Goal: Information Seeking & Learning: Learn about a topic

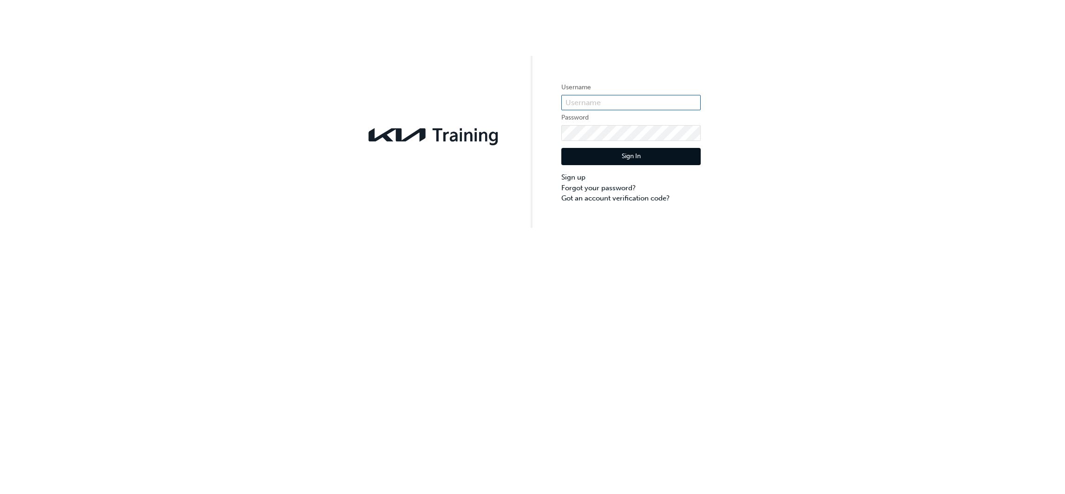
type input "KAURG031"
click at [626, 152] on button "Sign In" at bounding box center [631, 157] width 139 height 18
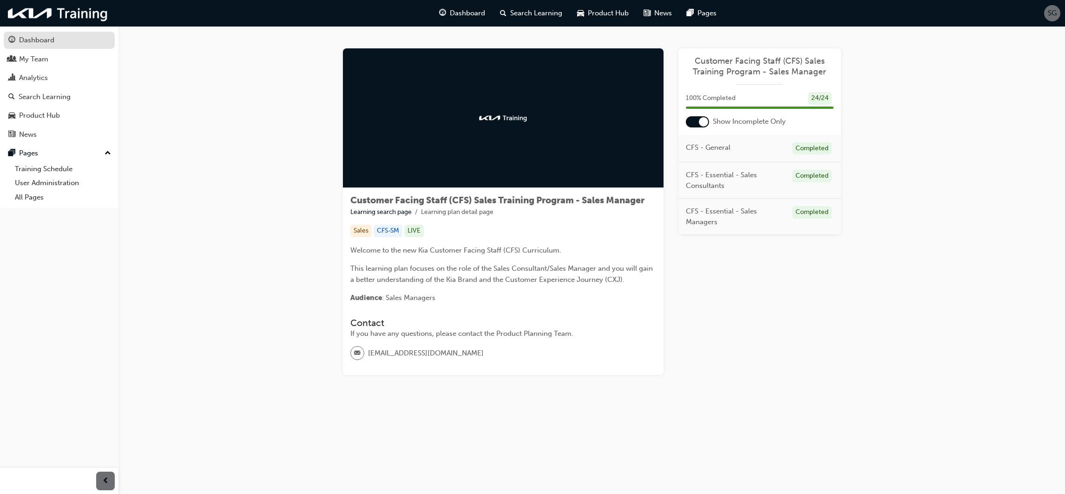
click at [50, 36] on div "Dashboard" at bounding box center [36, 40] width 35 height 11
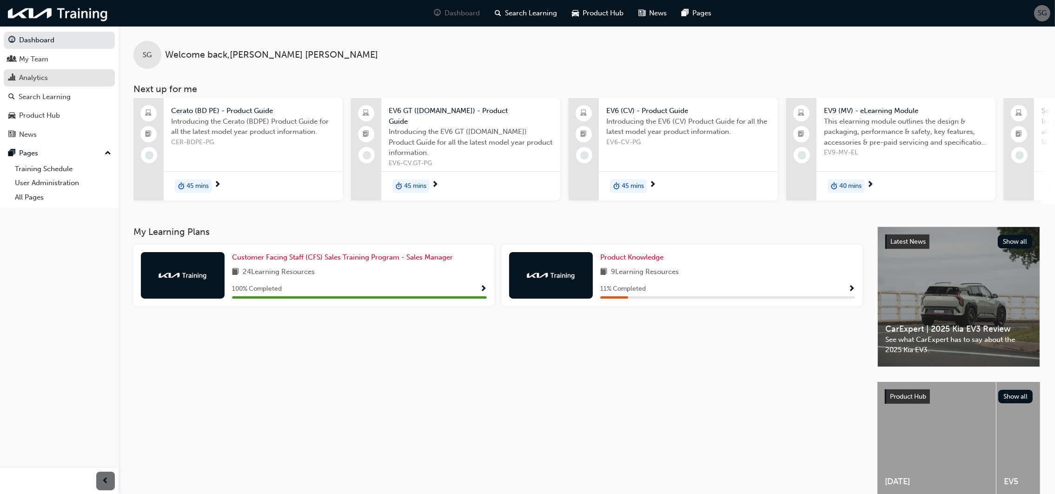
click at [42, 74] on div "Analytics" at bounding box center [33, 78] width 29 height 11
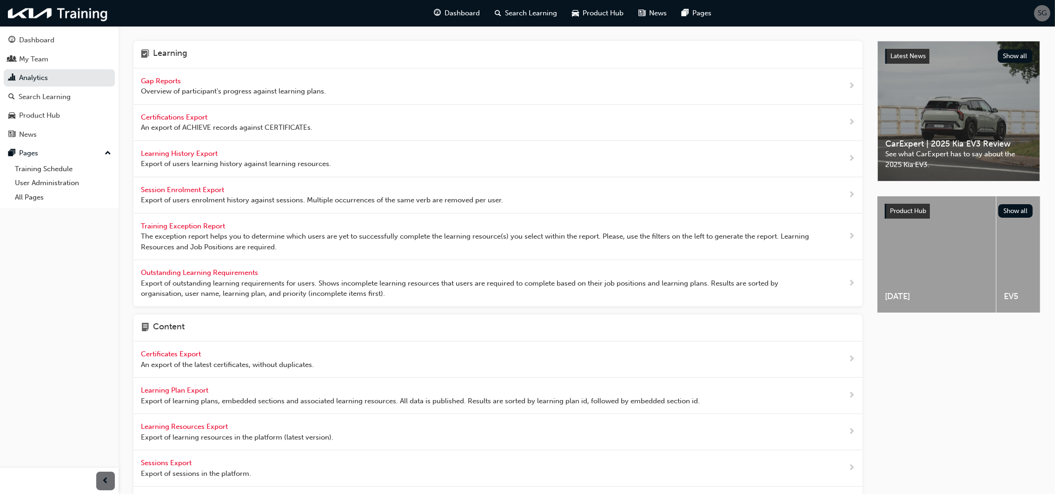
click at [169, 79] on span "Gap Reports" at bounding box center [162, 81] width 42 height 8
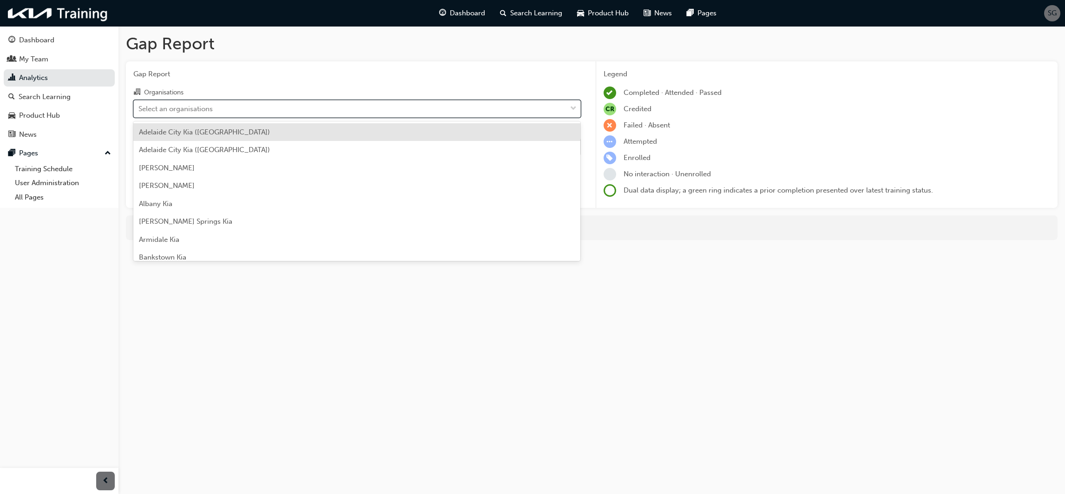
click at [221, 104] on div "Select an organisations" at bounding box center [350, 108] width 433 height 16
click at [139, 104] on input "Organisations option [GEOGRAPHIC_DATA] ([GEOGRAPHIC_DATA]) focused, 1 of 159. 1…" at bounding box center [139, 108] width 1 height 8
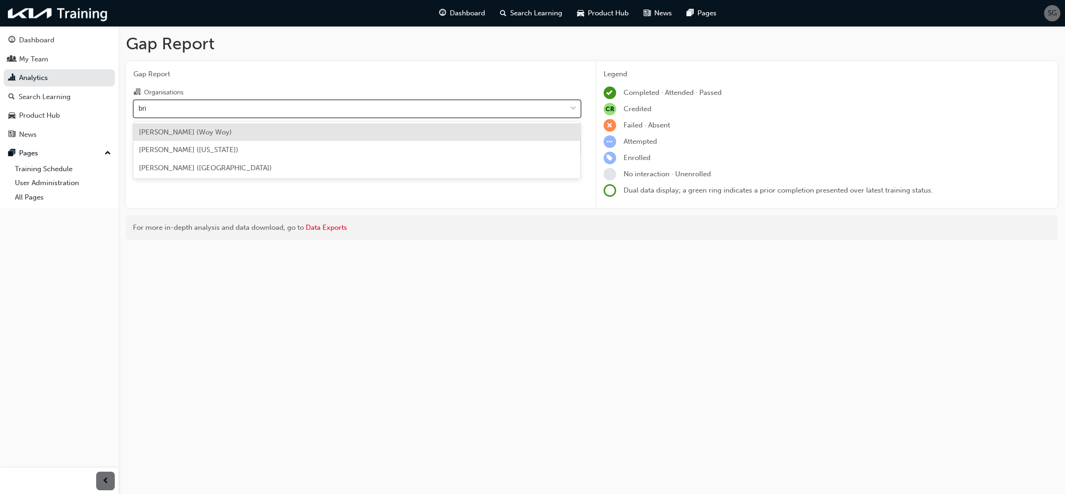
type input "bria"
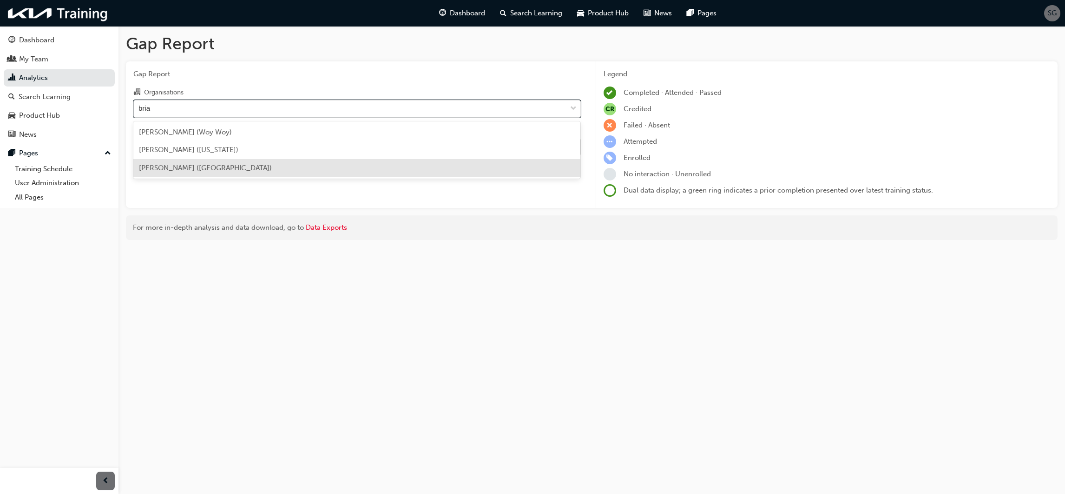
click at [210, 174] on div "[PERSON_NAME] ([GEOGRAPHIC_DATA])" at bounding box center [357, 168] width 448 height 18
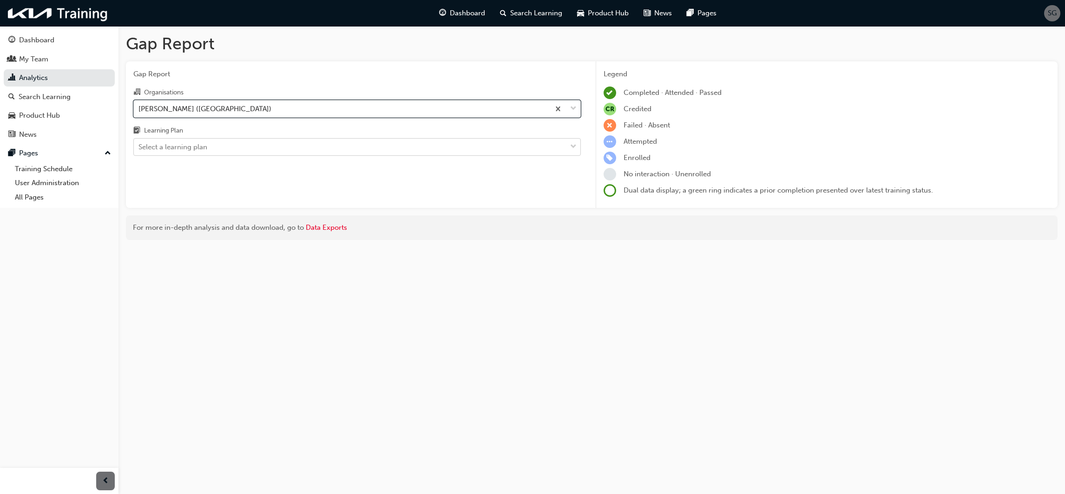
click at [196, 147] on div "Select a learning plan" at bounding box center [173, 147] width 69 height 11
click at [139, 147] on input "Learning Plan Select a learning plan" at bounding box center [139, 147] width 1 height 8
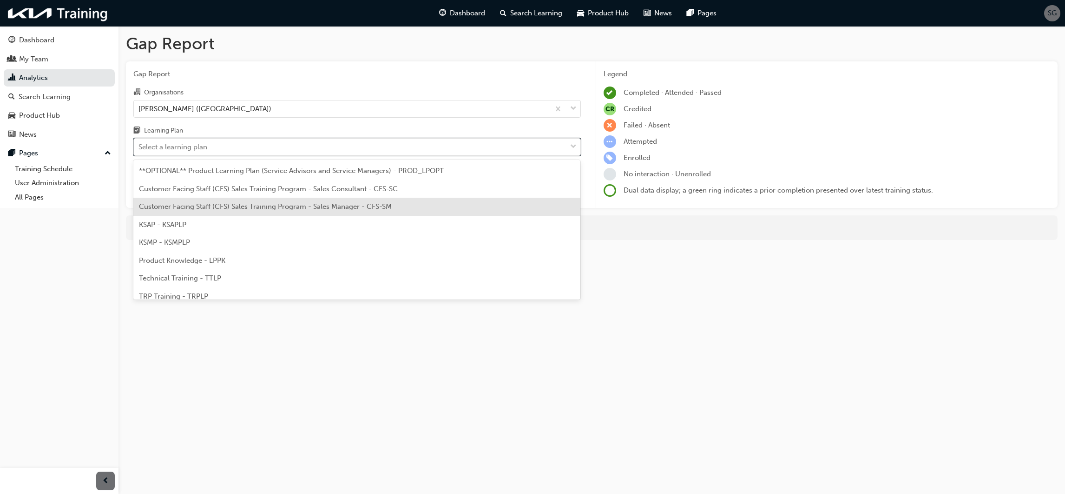
click at [309, 205] on span "Customer Facing Staff (CFS) Sales Training Program - Sales Manager - CFS-SM" at bounding box center [265, 206] width 253 height 8
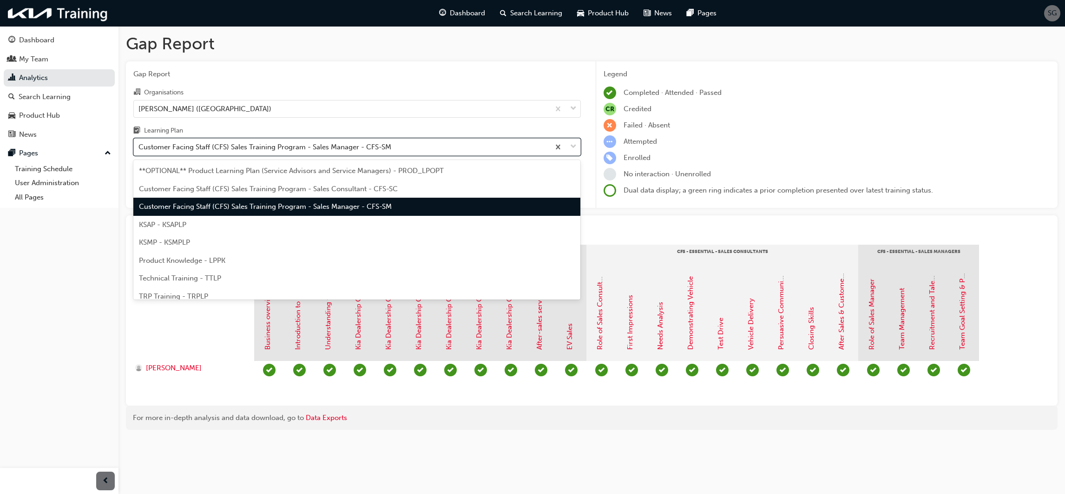
click at [198, 146] on div "Customer Facing Staff (CFS) Sales Training Program - Sales Manager - CFS-SM" at bounding box center [265, 147] width 253 height 11
click at [139, 146] on input "Learning Plan option Customer Facing Staff (CFS) Sales Training Program - Sales…" at bounding box center [139, 147] width 1 height 8
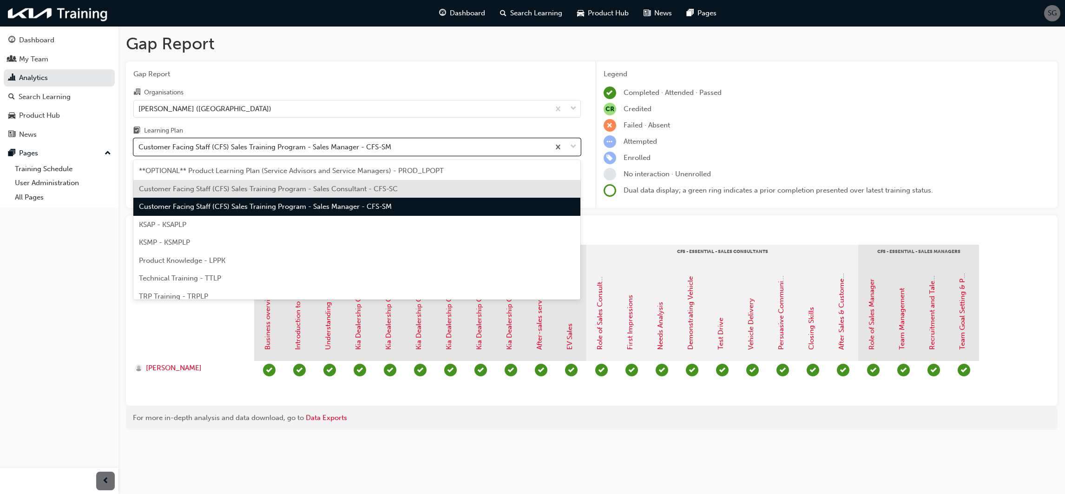
click at [232, 185] on span "Customer Facing Staff (CFS) Sales Training Program - Sales Consultant - CFS-SC" at bounding box center [268, 189] width 259 height 8
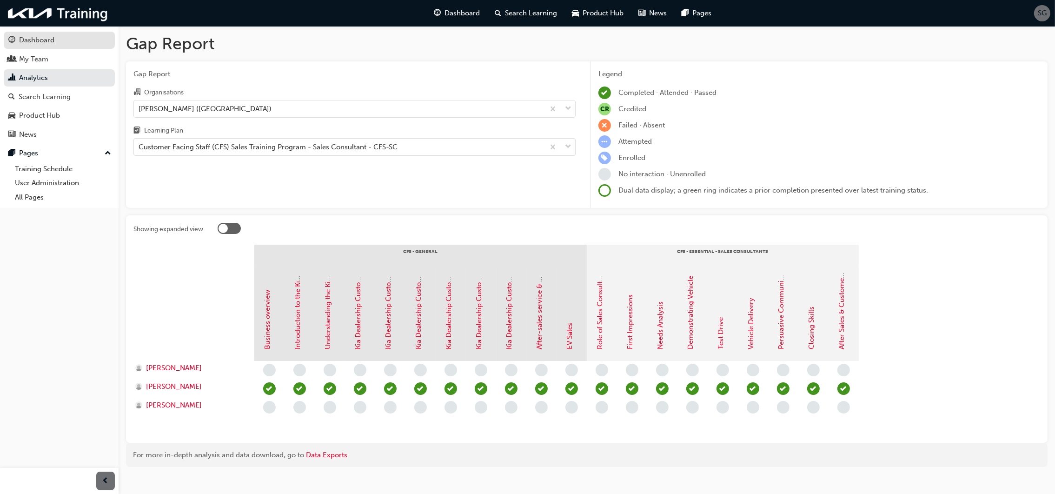
click at [57, 40] on div "Dashboard" at bounding box center [59, 40] width 102 height 12
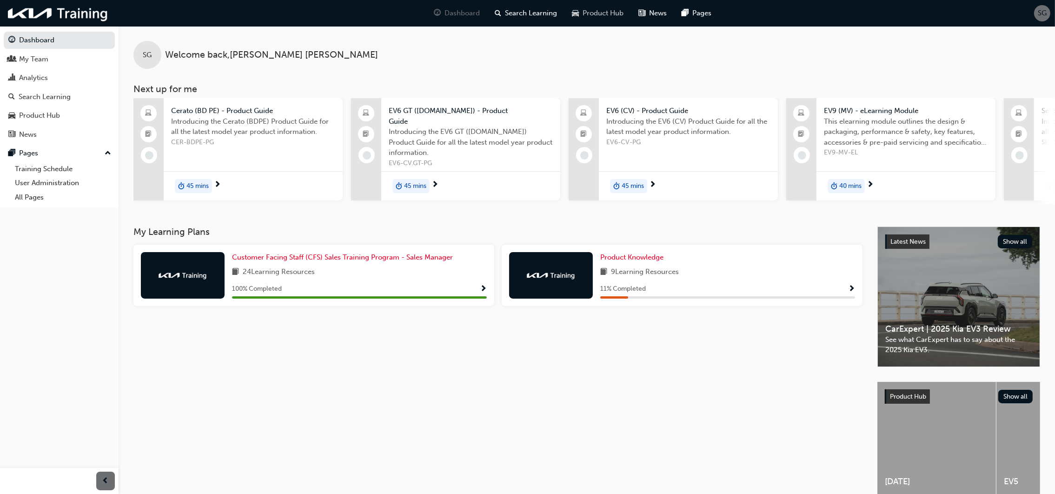
click at [599, 12] on span "Product Hub" at bounding box center [603, 13] width 41 height 11
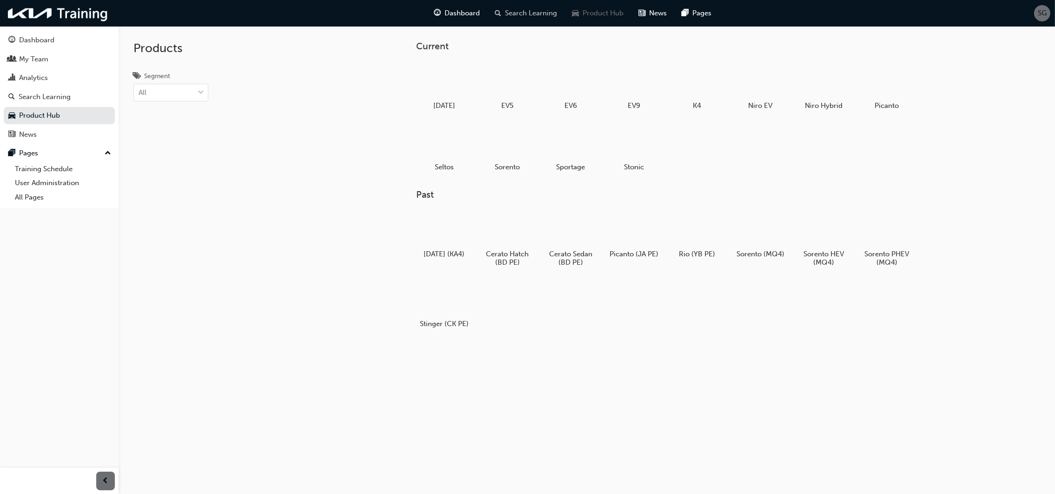
click at [525, 14] on span "Search Learning" at bounding box center [531, 13] width 52 height 11
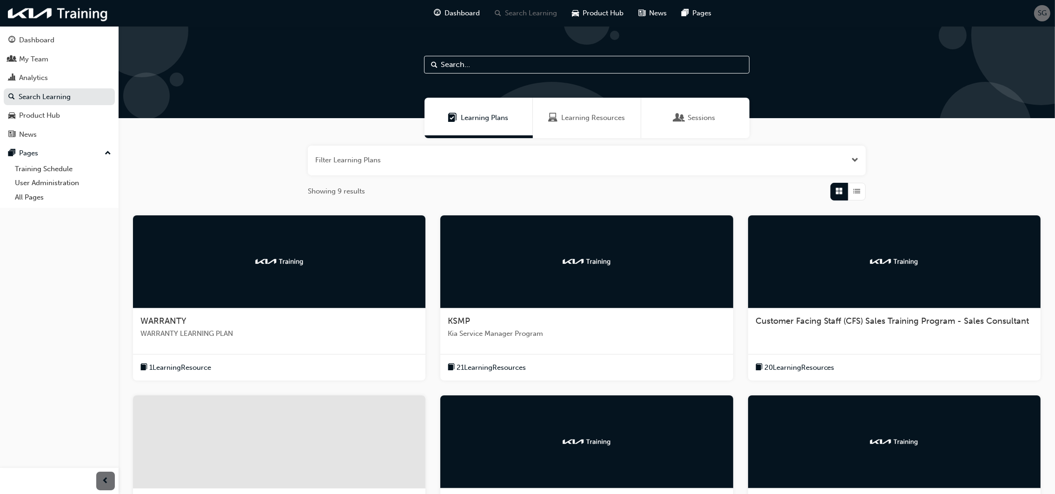
click at [582, 119] on span "Learning Resources" at bounding box center [593, 117] width 64 height 11
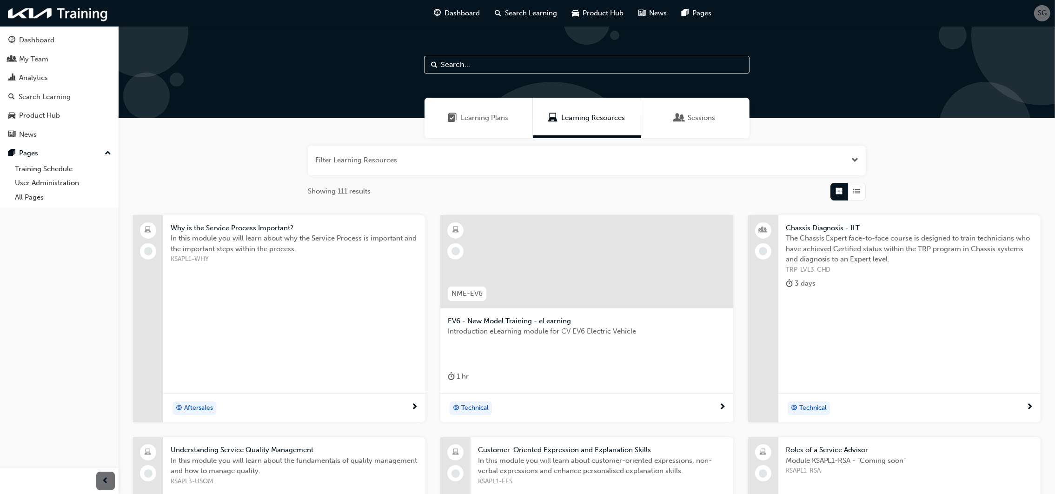
click at [698, 119] on span "Sessions" at bounding box center [701, 117] width 27 height 11
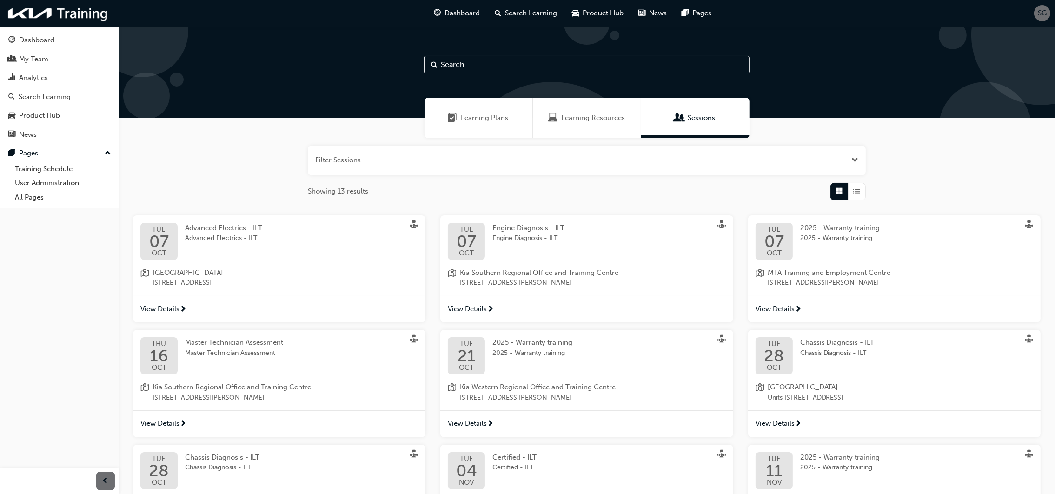
click at [464, 68] on input "text" at bounding box center [586, 65] width 325 height 18
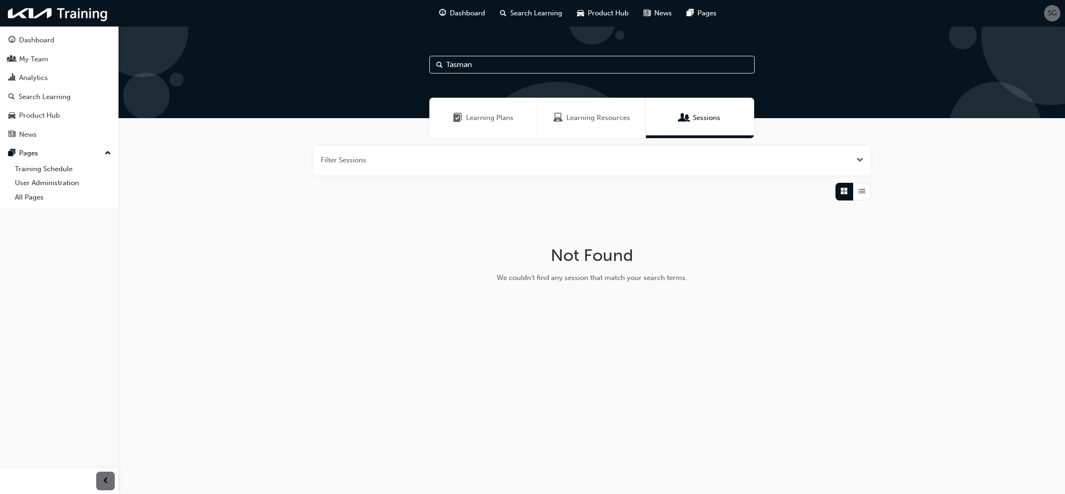
type input "Tasman"
click at [444, 65] on input "Tasman" at bounding box center [592, 65] width 325 height 18
click at [473, 66] on input "Tasman" at bounding box center [592, 65] width 325 height 18
click at [440, 65] on span "Search" at bounding box center [439, 65] width 7 height 11
click at [440, 63] on span "Search" at bounding box center [439, 65] width 7 height 11
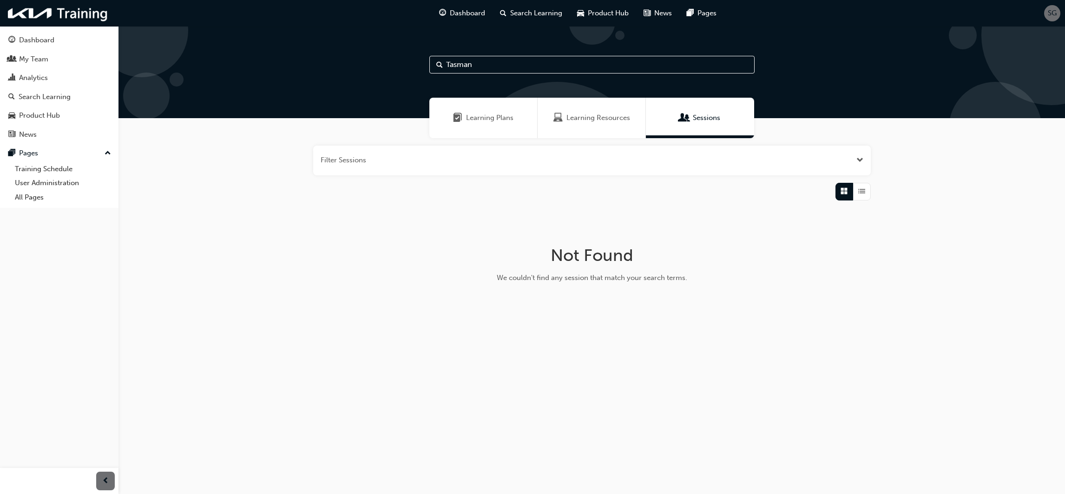
click at [436, 63] on span "Search" at bounding box center [439, 65] width 7 height 11
click at [436, 65] on span "Search" at bounding box center [439, 65] width 7 height 11
click at [437, 65] on span "Search" at bounding box center [439, 65] width 7 height 11
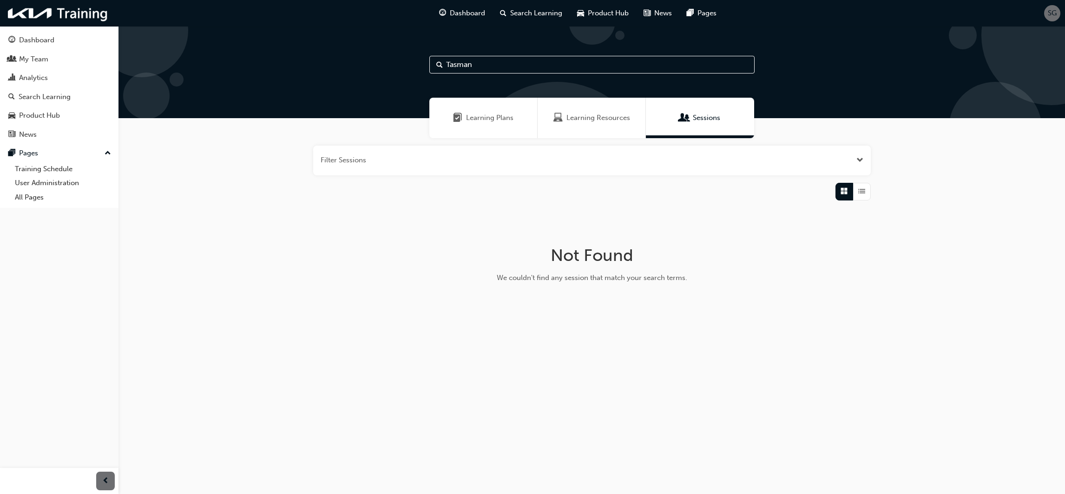
click at [438, 65] on span "Search" at bounding box center [439, 65] width 7 height 11
click at [440, 65] on span "Search" at bounding box center [439, 65] width 7 height 11
click at [477, 65] on input "Tasman" at bounding box center [592, 65] width 325 height 18
click at [438, 65] on span "Search" at bounding box center [439, 65] width 7 height 11
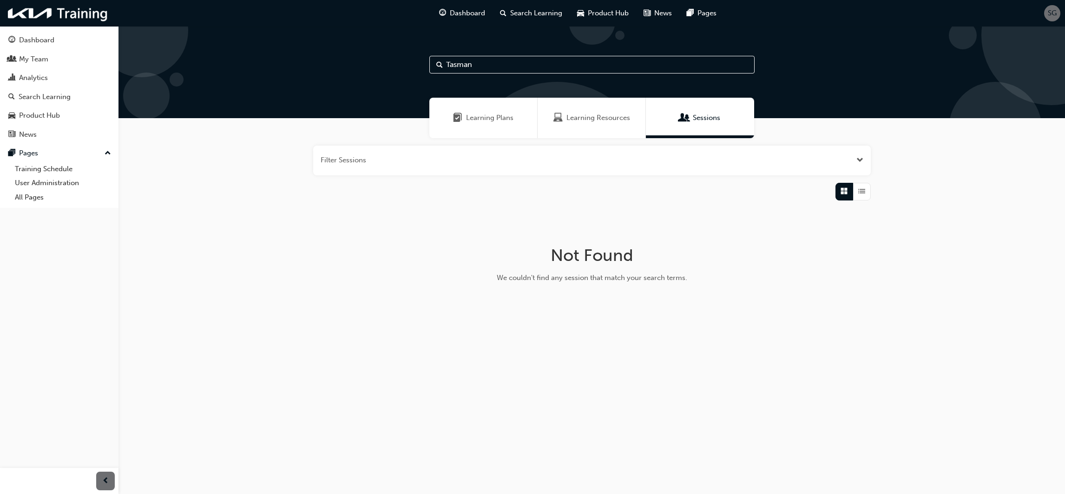
click at [440, 64] on span "Search" at bounding box center [439, 65] width 7 height 11
click at [46, 79] on div "Analytics" at bounding box center [33, 78] width 29 height 11
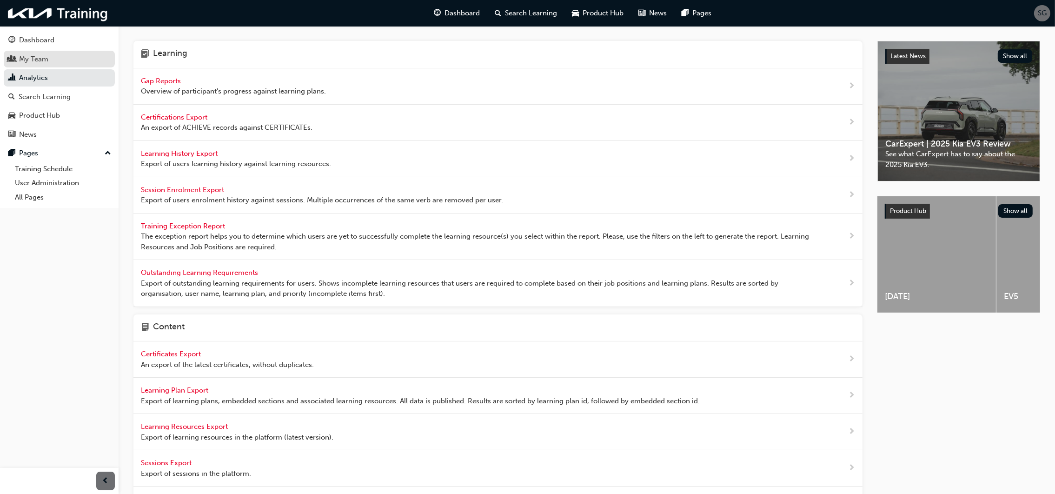
click at [36, 59] on div "My Team" at bounding box center [33, 59] width 29 height 11
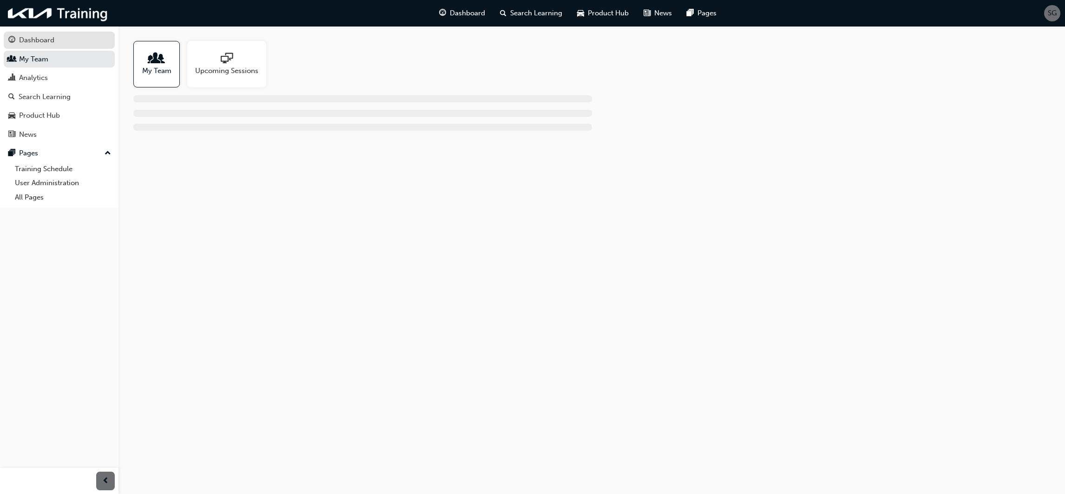
click at [41, 41] on div "Dashboard" at bounding box center [36, 40] width 35 height 11
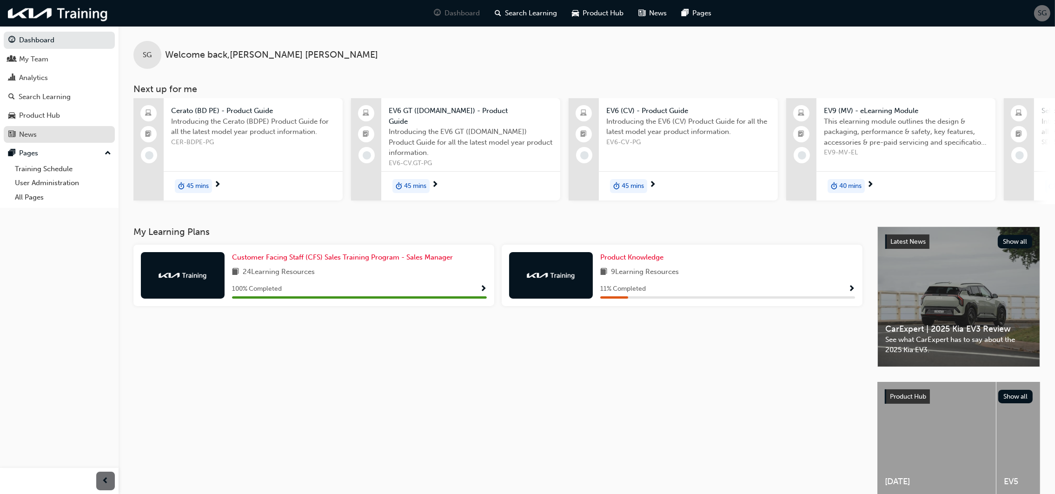
click at [51, 128] on link "News" at bounding box center [59, 134] width 111 height 17
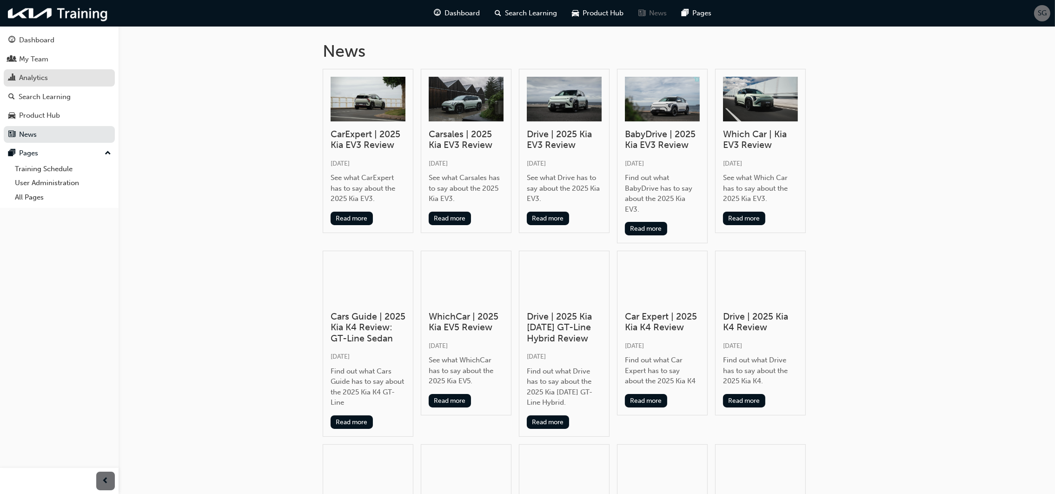
click at [31, 82] on div "Analytics" at bounding box center [33, 78] width 29 height 11
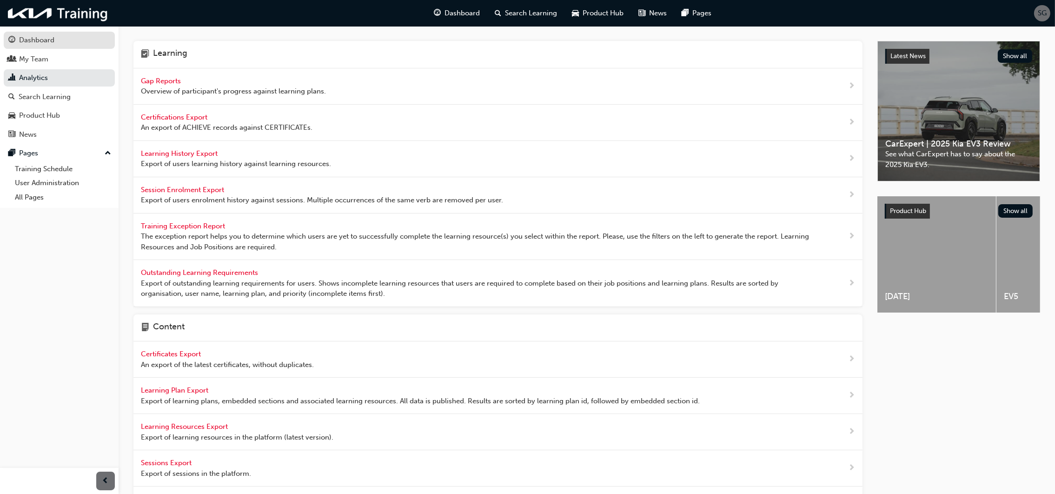
click at [29, 39] on div "Dashboard" at bounding box center [36, 40] width 35 height 11
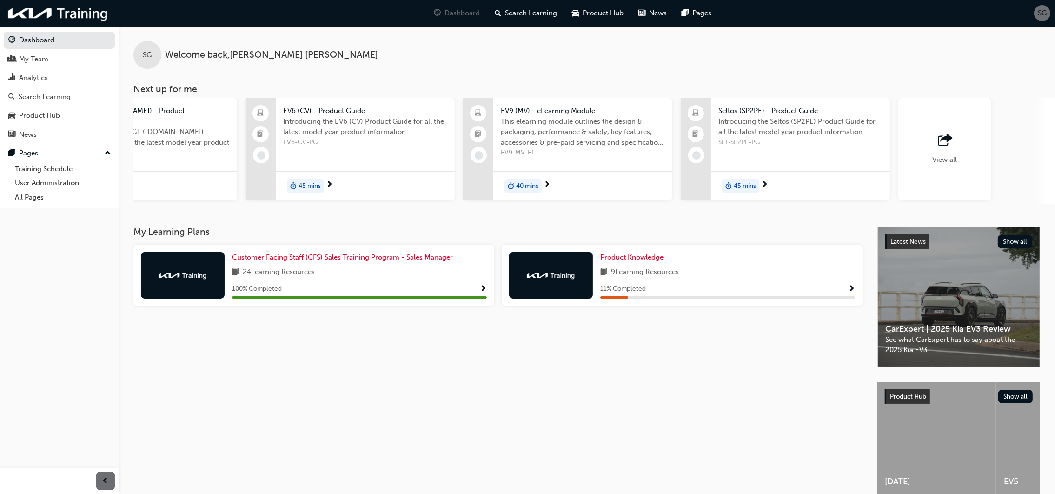
scroll to position [0, 383]
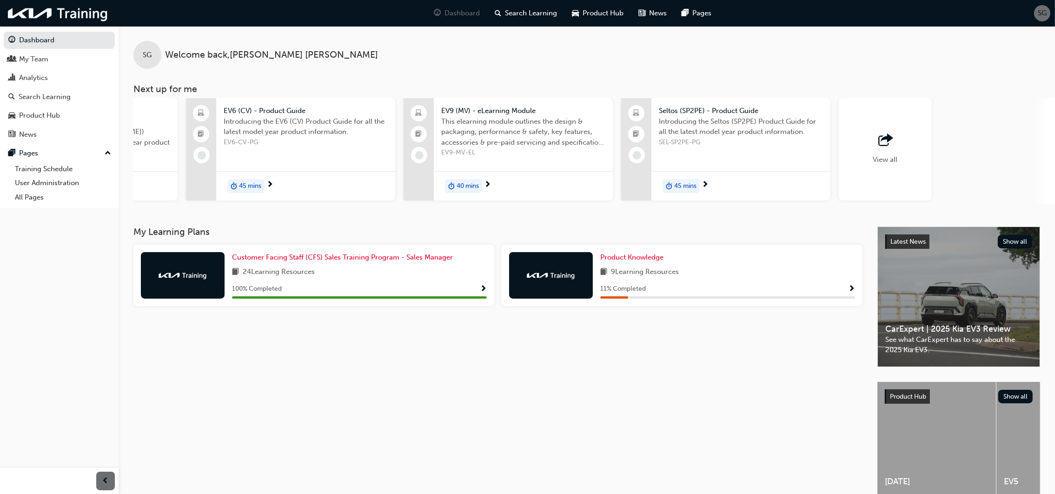
click at [882, 139] on span "outbound-icon" at bounding box center [885, 140] width 14 height 13
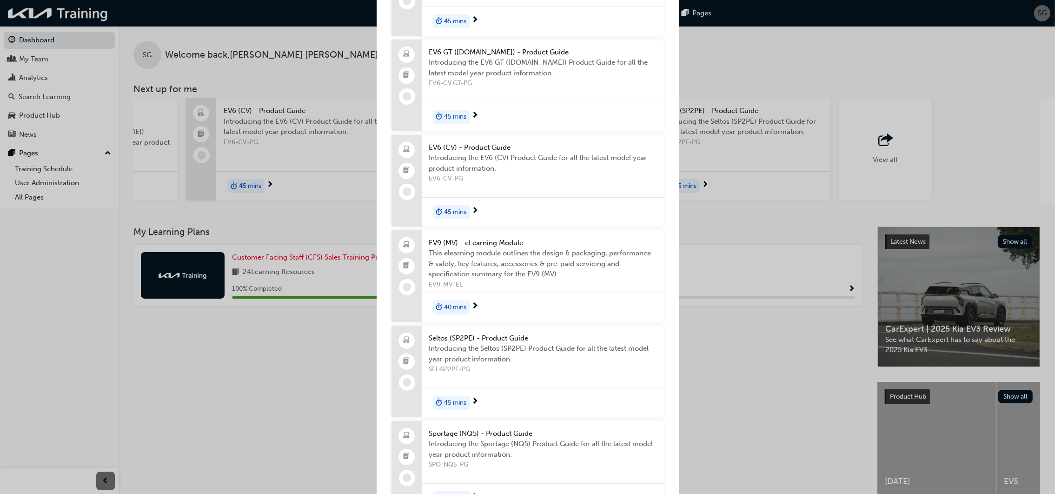
scroll to position [0, 0]
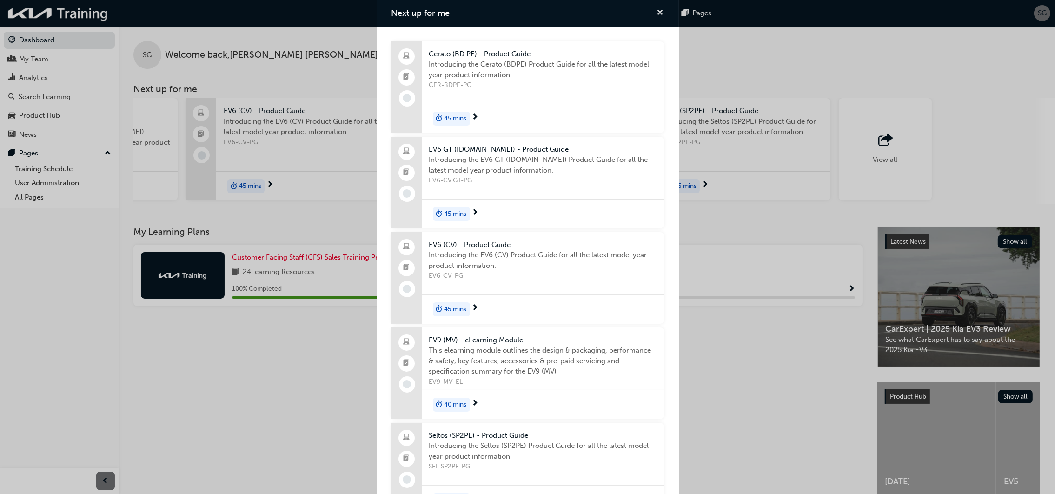
click at [657, 12] on span "cross-icon" at bounding box center [660, 13] width 7 height 8
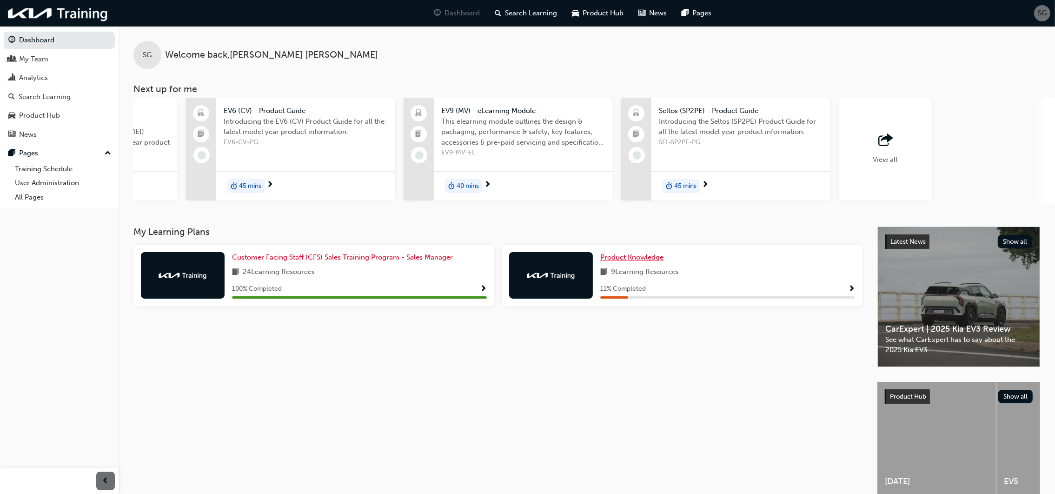
click at [642, 253] on span "Product Knowledge" at bounding box center [631, 257] width 63 height 8
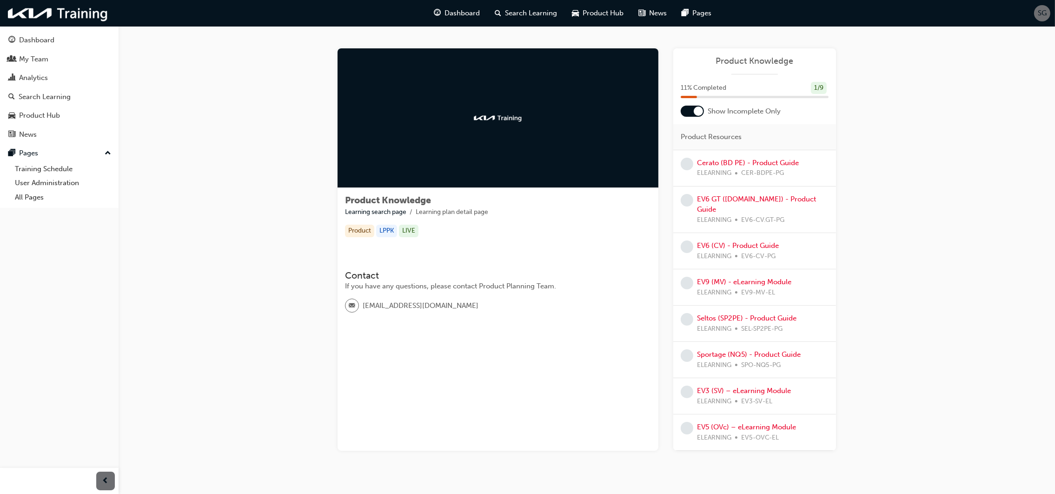
click at [31, 29] on div "Dashboard My Team Analytics Search Learning Product Hub News Pages Pages Traini…" at bounding box center [59, 117] width 119 height 182
click at [29, 42] on div "Dashboard" at bounding box center [36, 40] width 35 height 11
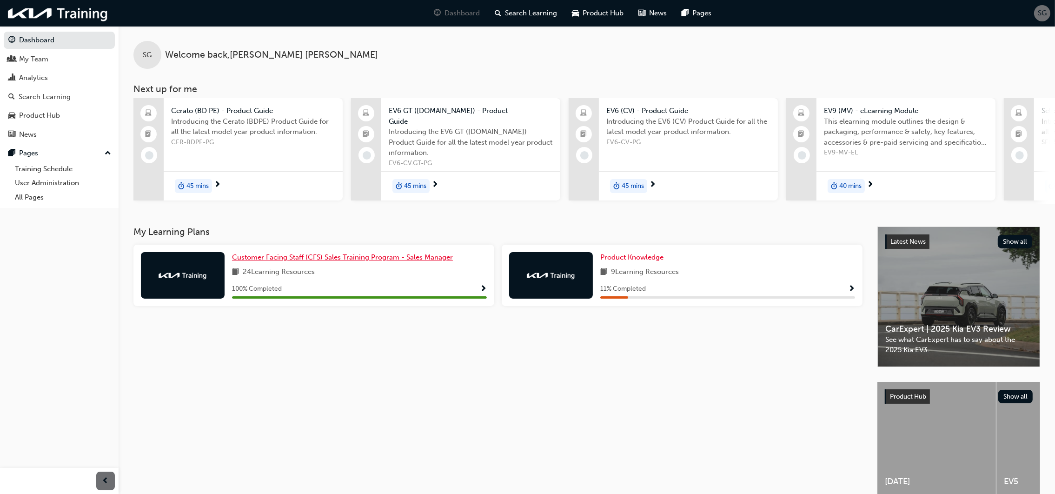
click at [277, 253] on span "Customer Facing Staff (CFS) Sales Training Program - Sales Manager" at bounding box center [342, 257] width 221 height 8
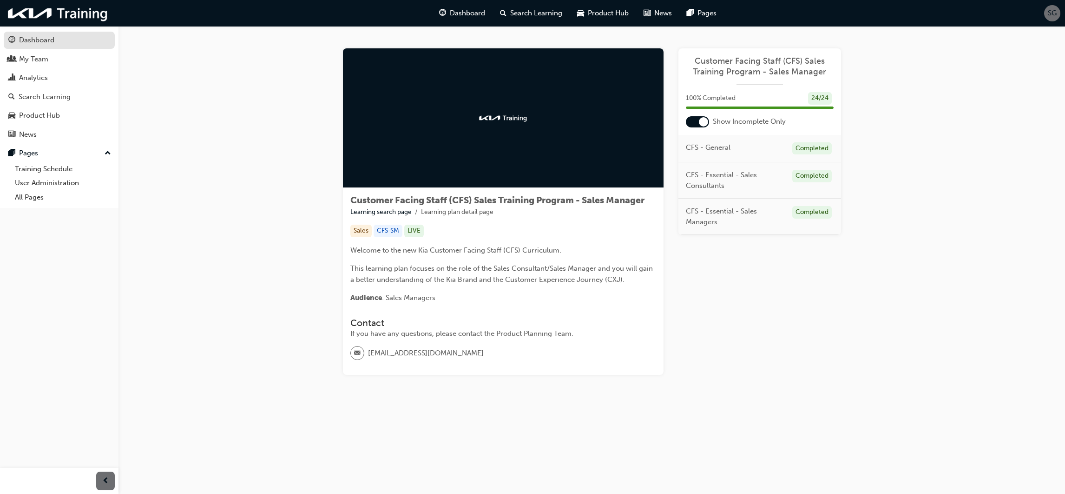
click at [26, 37] on div "Dashboard" at bounding box center [36, 40] width 35 height 11
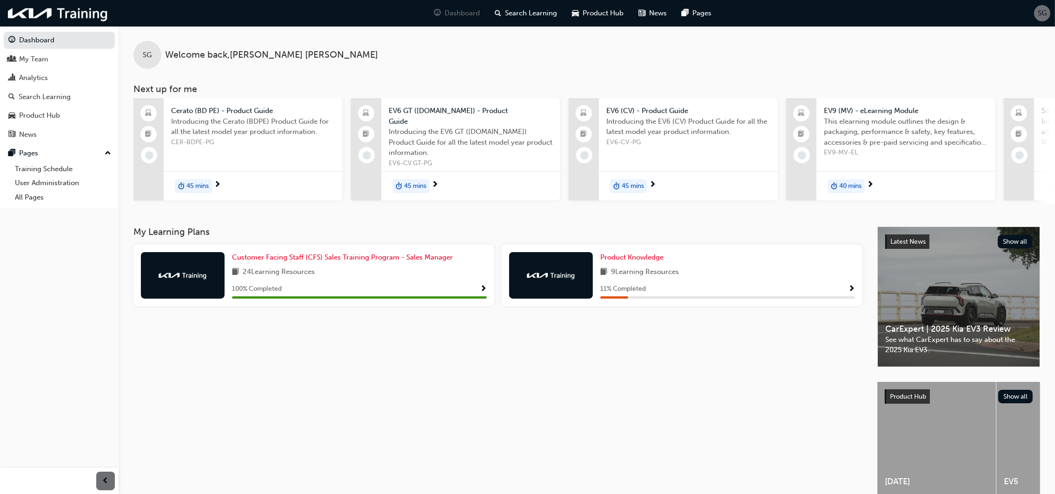
drag, startPoint x: 426, startPoint y: 323, endPoint x: 441, endPoint y: 330, distance: 17.0
click at [441, 330] on div "My Learning Plans Customer Facing Staff (CFS) Sales Training Program - Sales Ma…" at bounding box center [505, 370] width 744 height 288
drag, startPoint x: 441, startPoint y: 341, endPoint x: 439, endPoint y: 355, distance: 13.7
click at [449, 348] on div "My Learning Plans Customer Facing Staff (CFS) Sales Training Program - Sales Ma…" at bounding box center [505, 370] width 744 height 288
click at [700, 29] on link "Training Schedule" at bounding box center [720, 30] width 93 height 14
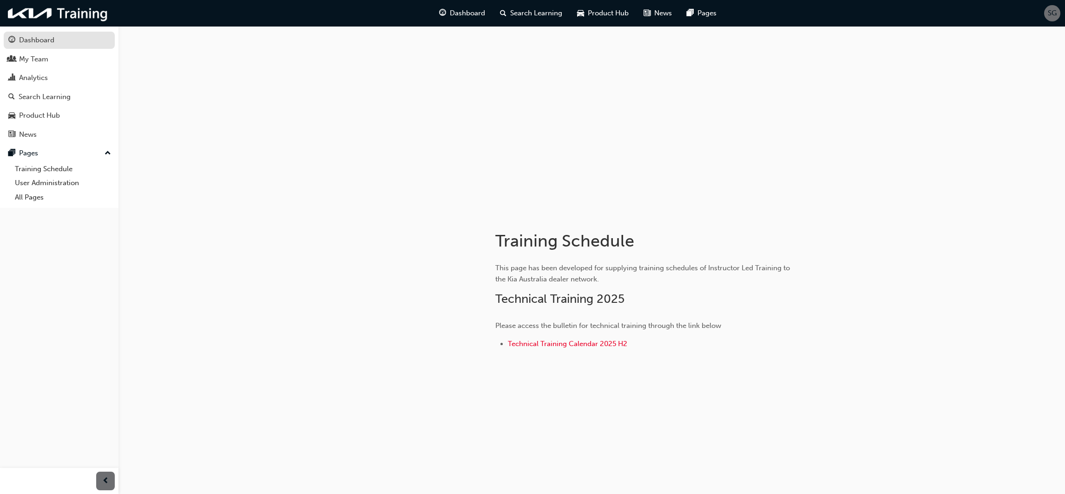
click at [37, 40] on div "Dashboard" at bounding box center [36, 40] width 35 height 11
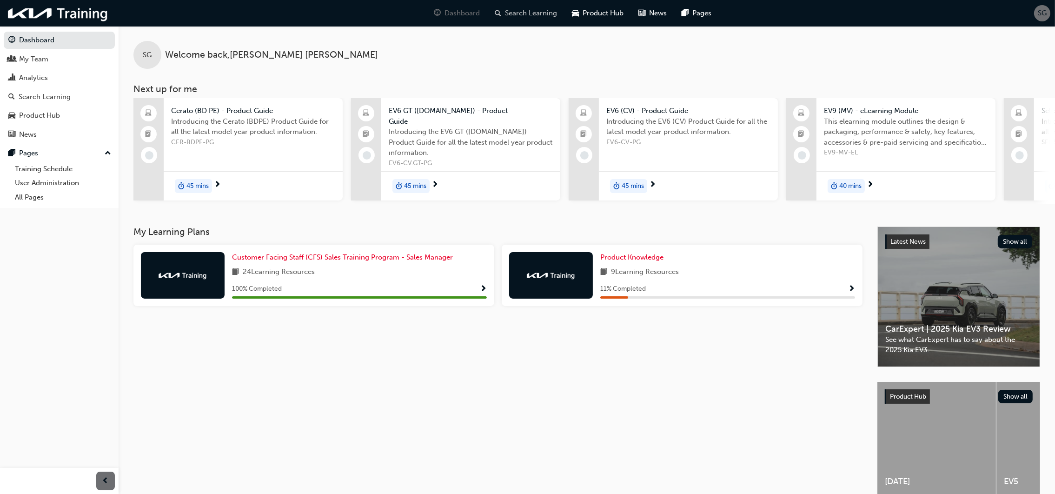
click at [518, 13] on span "Search Learning" at bounding box center [531, 13] width 52 height 11
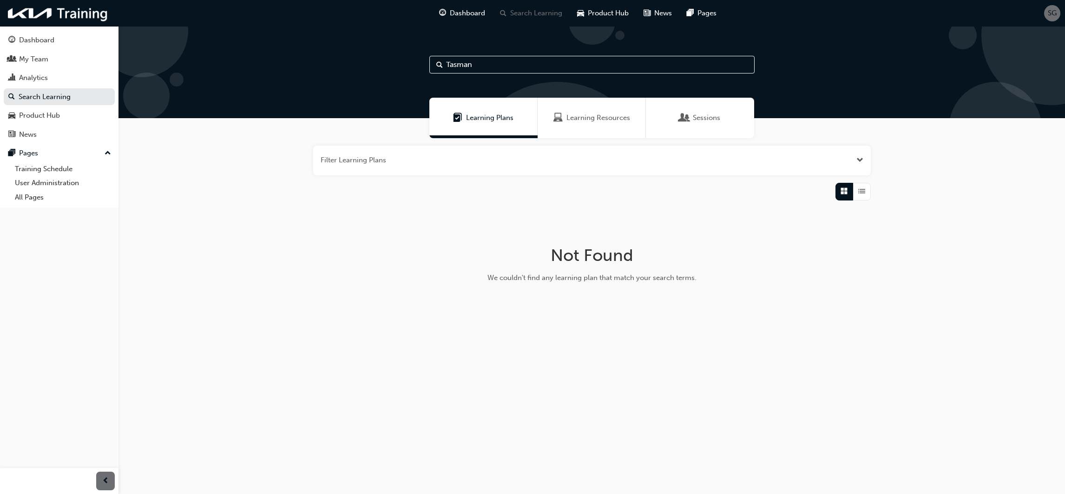
click at [507, 62] on input "Tasman" at bounding box center [592, 65] width 325 height 18
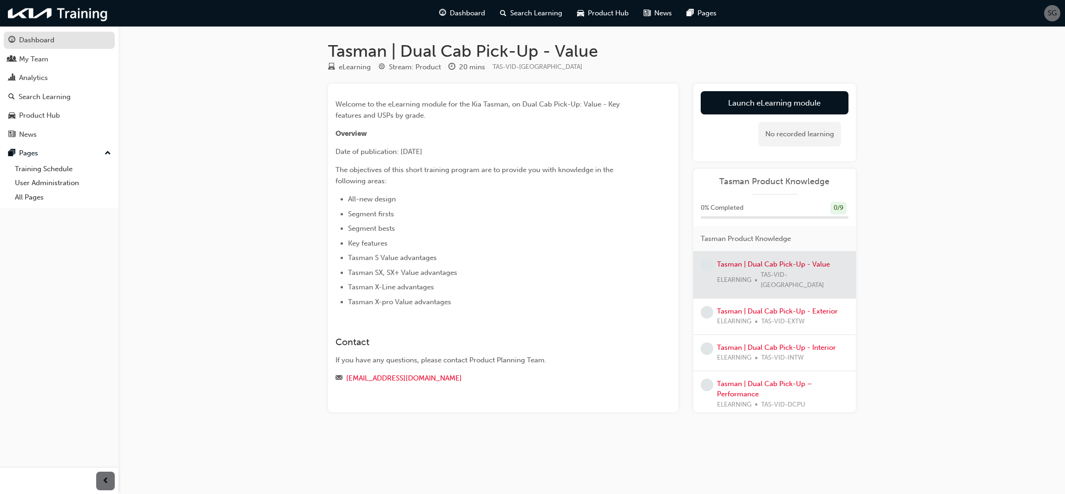
click at [39, 42] on div "Dashboard" at bounding box center [36, 40] width 35 height 11
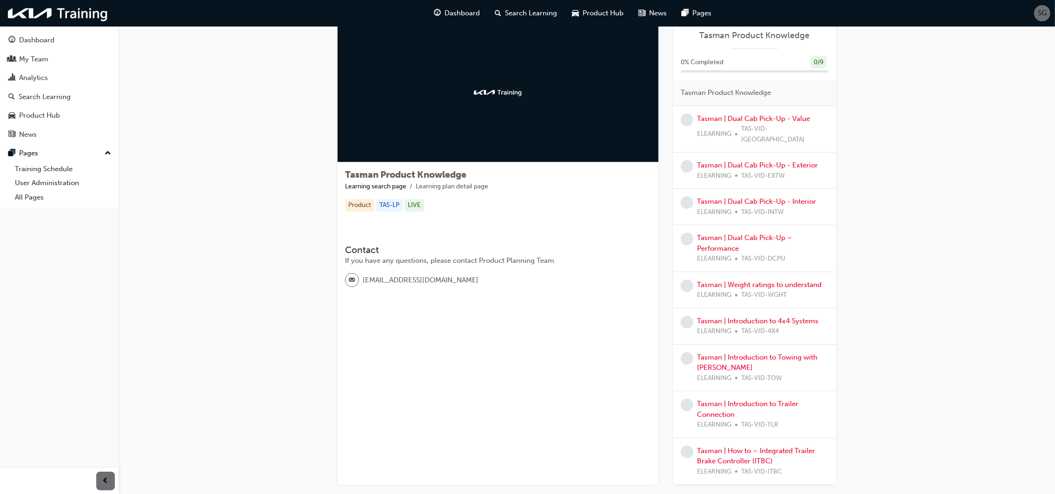
scroll to position [5, 0]
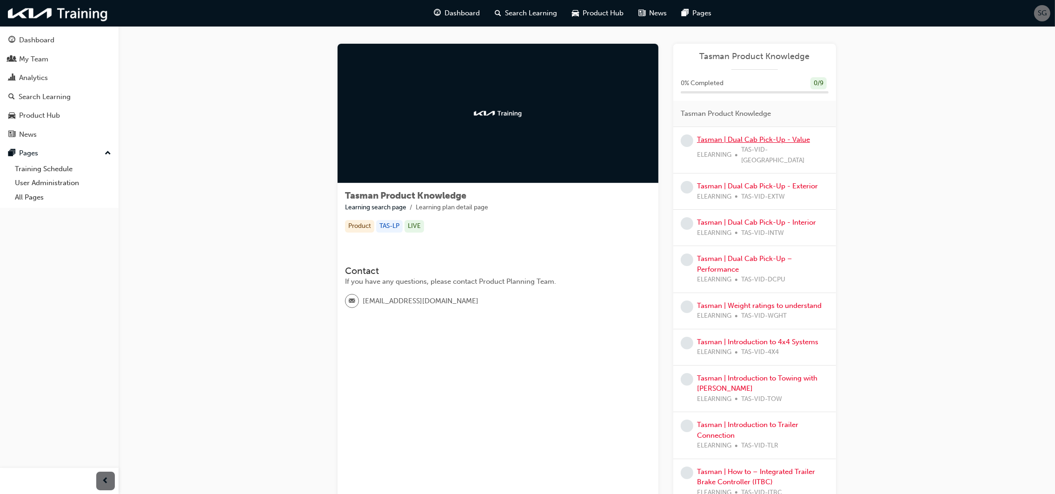
click at [760, 136] on link "Tasman | Dual Cab Pick-Up - Value" at bounding box center [753, 139] width 113 height 8
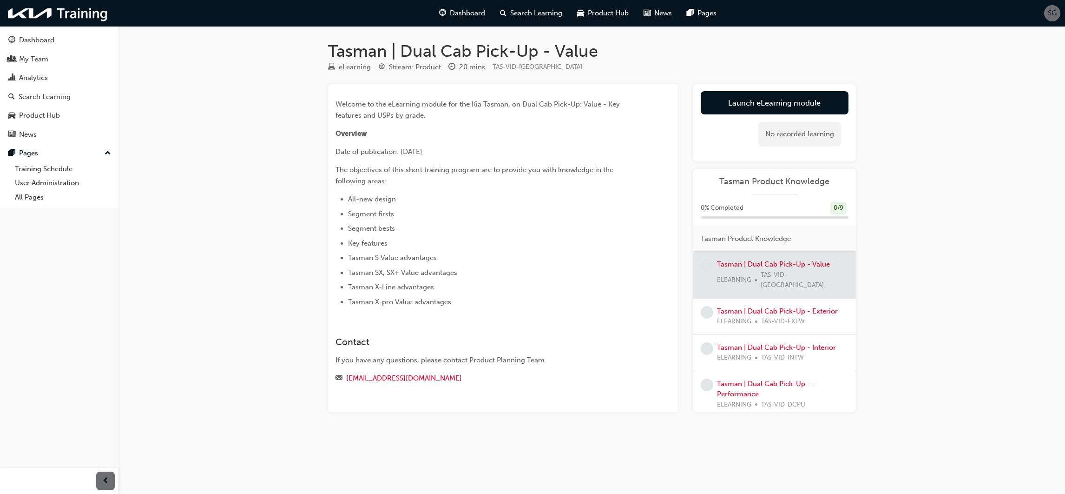
click at [1056, 12] on span "SG" at bounding box center [1052, 13] width 9 height 11
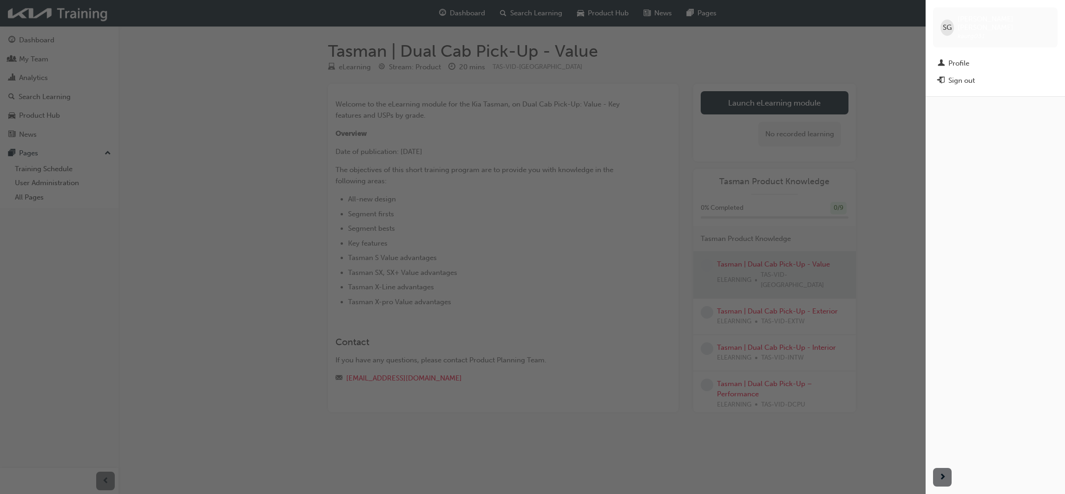
click at [233, 154] on div "button" at bounding box center [463, 247] width 926 height 494
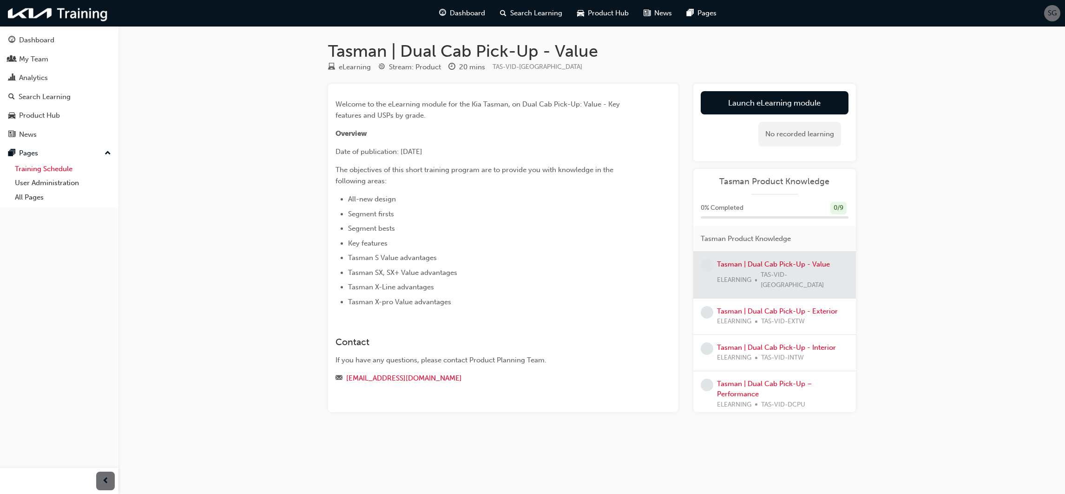
click at [45, 170] on link "Training Schedule" at bounding box center [63, 169] width 104 height 14
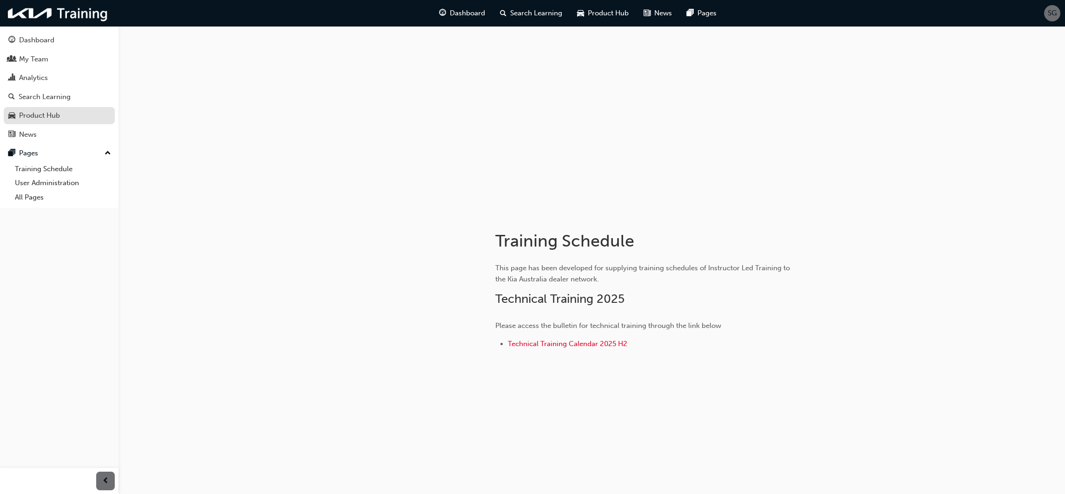
click at [49, 112] on div "Product Hub" at bounding box center [39, 115] width 41 height 11
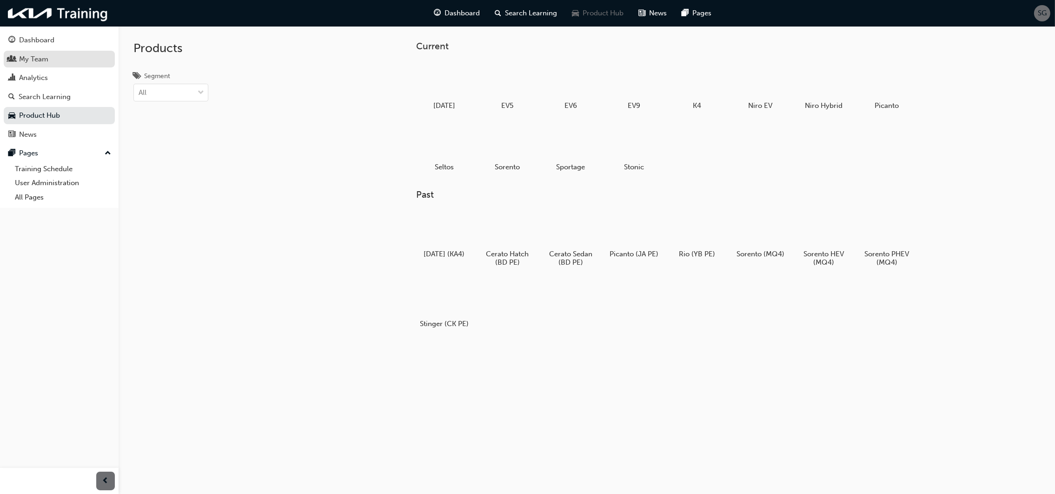
click at [35, 62] on div "My Team" at bounding box center [33, 59] width 29 height 11
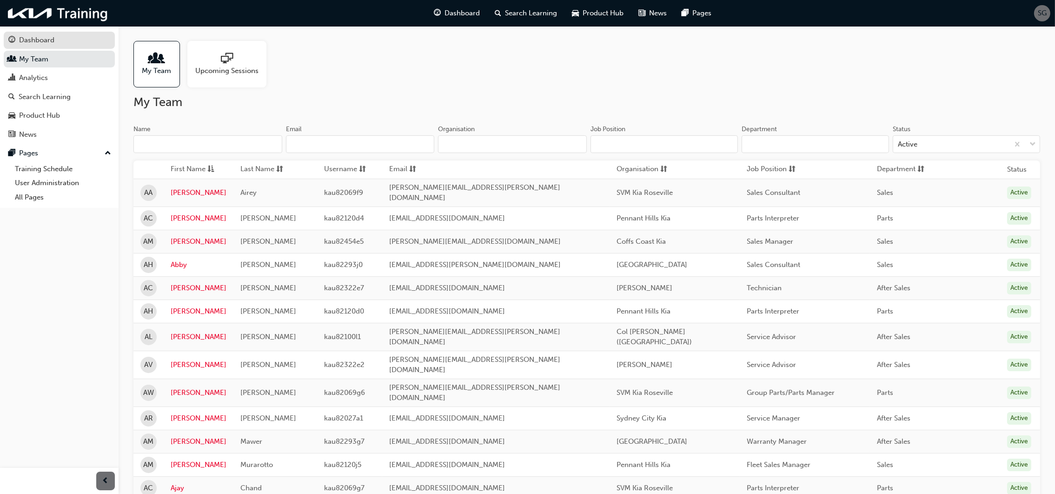
click at [41, 35] on div "Dashboard" at bounding box center [36, 40] width 35 height 11
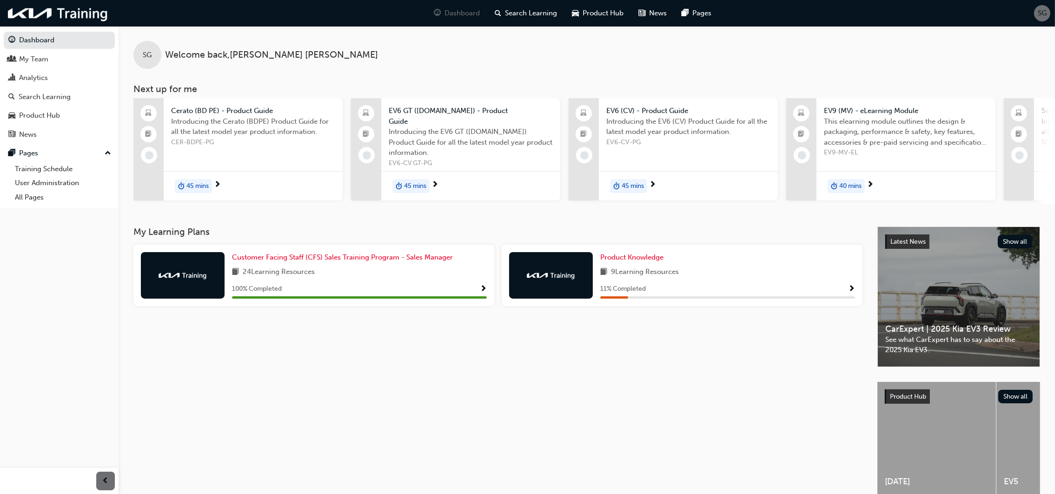
click at [551, 324] on div "My Learning Plans Customer Facing Staff (CFS) Sales Training Program - Sales Ma…" at bounding box center [505, 370] width 744 height 288
click at [475, 355] on div "My Learning Plans Customer Facing Staff (CFS) Sales Training Program - Sales Ma…" at bounding box center [505, 370] width 744 height 288
click at [542, 357] on div "My Learning Plans Customer Facing Staff (CFS) Sales Training Program - Sales Ma…" at bounding box center [505, 370] width 744 height 288
click at [470, 355] on div "My Learning Plans Customer Facing Staff (CFS) Sales Training Program - Sales Ma…" at bounding box center [505, 370] width 744 height 288
click at [27, 76] on div "Analytics" at bounding box center [33, 78] width 29 height 11
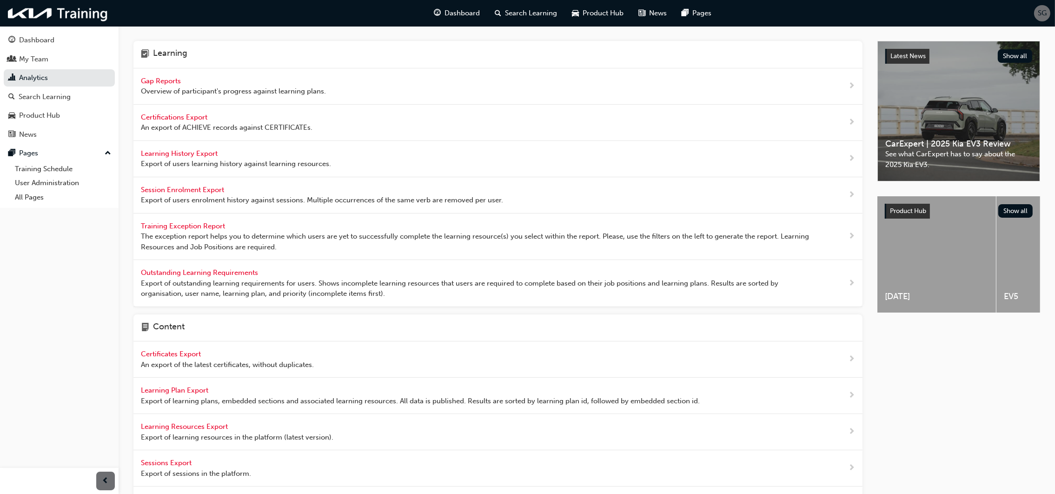
click at [184, 354] on span "Certificates Export" at bounding box center [172, 354] width 62 height 8
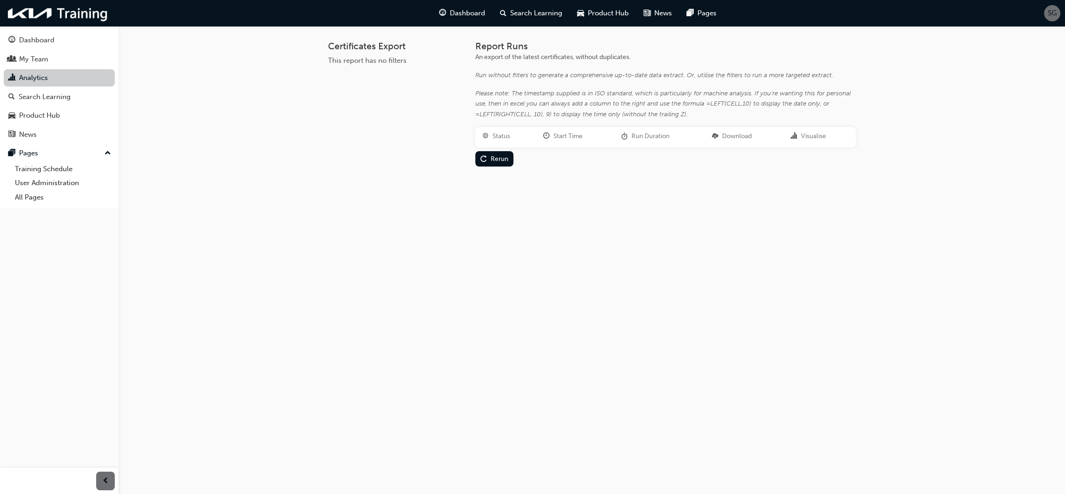
click at [48, 77] on link "Analytics" at bounding box center [59, 77] width 111 height 17
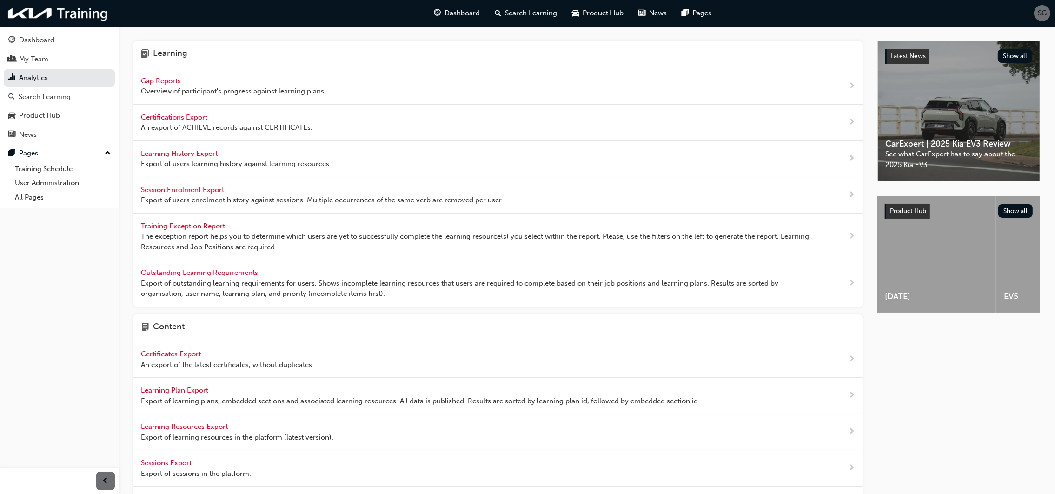
click at [159, 79] on span "Gap Reports" at bounding box center [162, 81] width 42 height 8
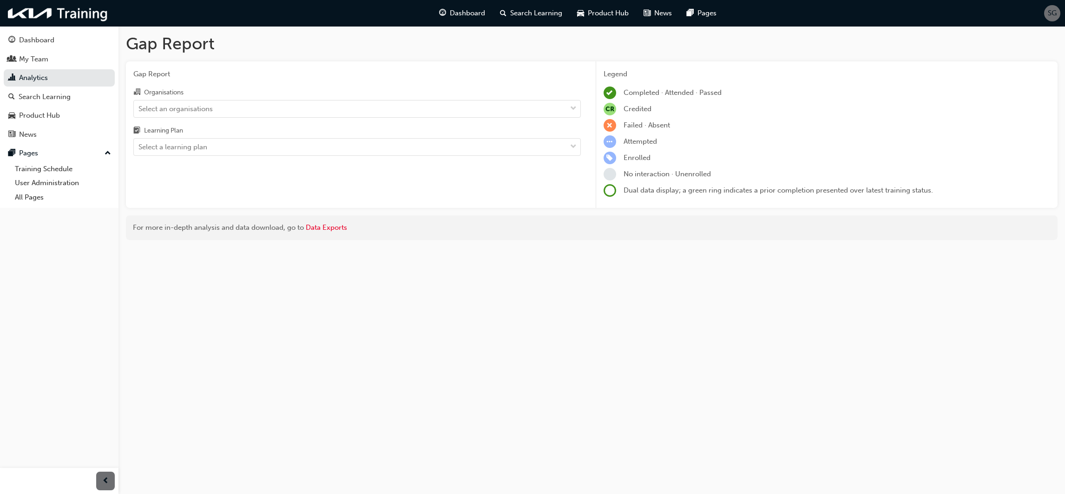
click at [375, 275] on div "Gap Report Gap Report Organisations Select an organisations Learning Plan Selec…" at bounding box center [532, 247] width 1065 height 494
click at [27, 54] on div "My Team" at bounding box center [33, 59] width 29 height 11
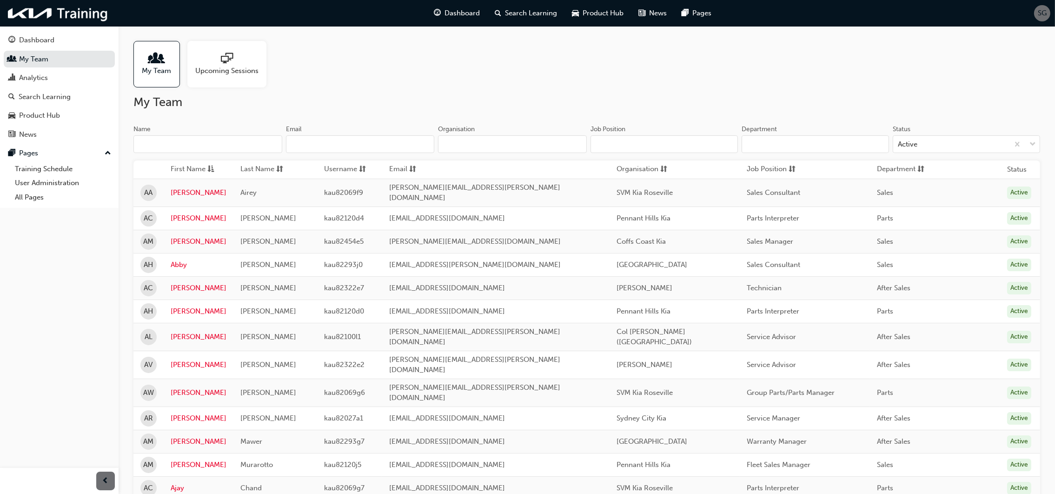
click at [532, 82] on div "My Team Upcoming Sessions" at bounding box center [586, 64] width 906 height 46
click at [529, 12] on span "Search Learning" at bounding box center [531, 13] width 52 height 11
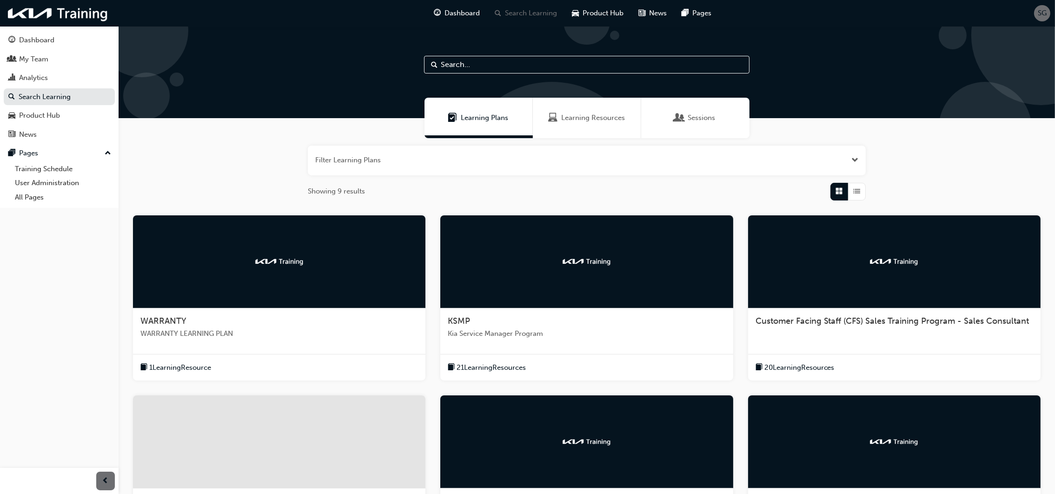
click at [494, 62] on input "text" at bounding box center [586, 65] width 325 height 18
click at [595, 117] on span "Learning Resources" at bounding box center [593, 117] width 64 height 11
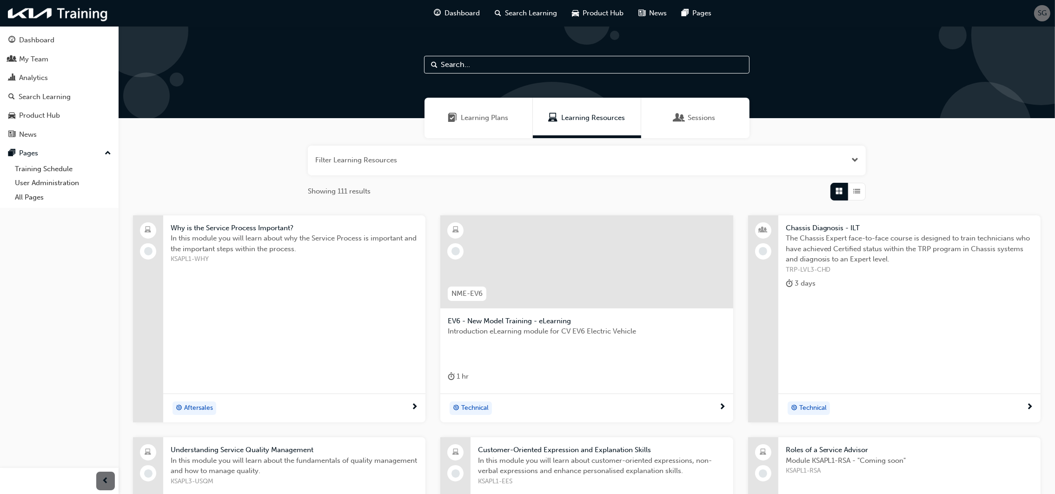
click at [484, 119] on span "Learning Plans" at bounding box center [484, 117] width 47 height 11
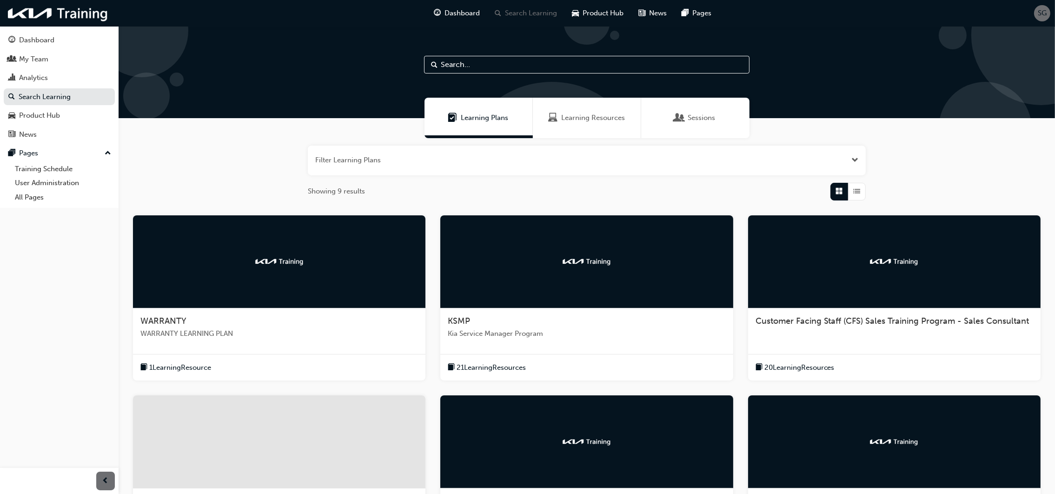
click at [495, 66] on input "text" at bounding box center [586, 65] width 325 height 18
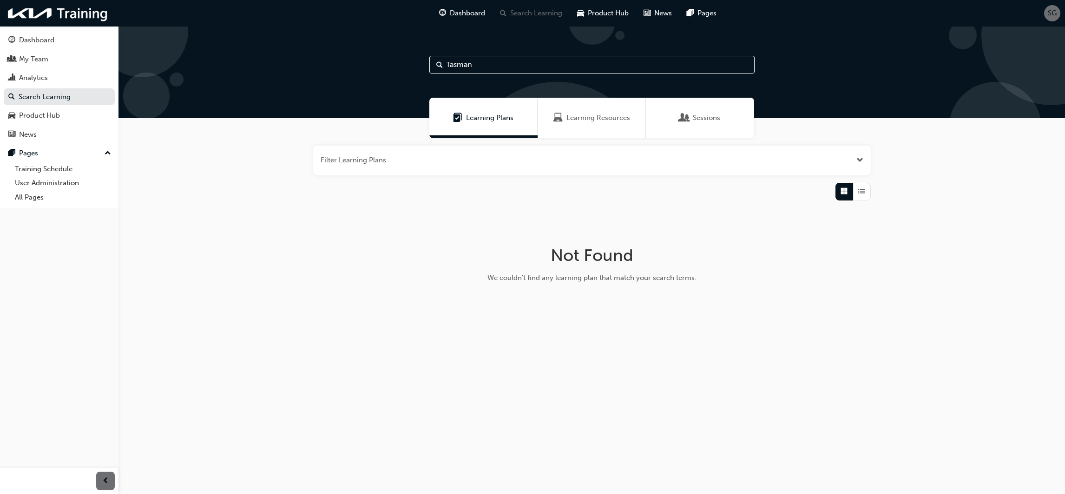
type input "Tasman"
click at [854, 160] on button "button" at bounding box center [592, 160] width 558 height 30
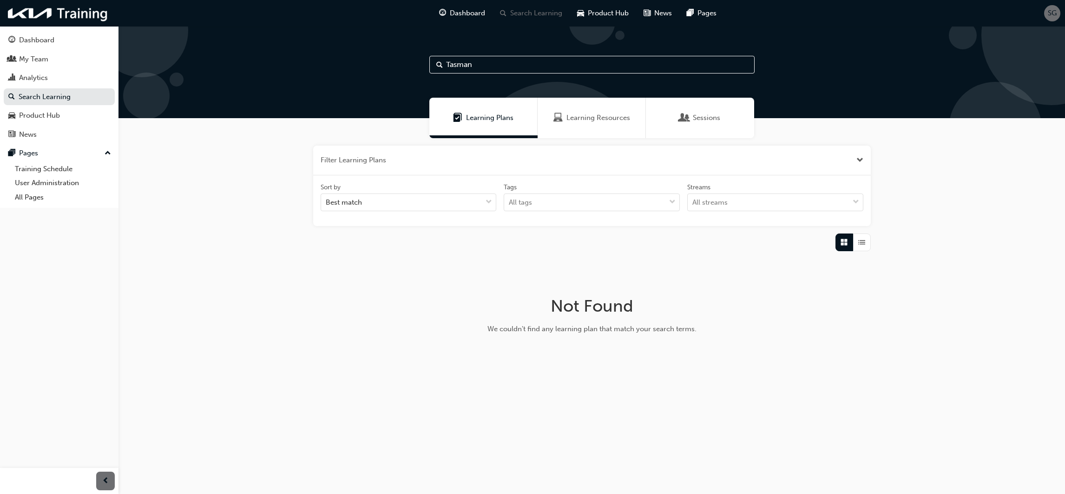
click at [507, 69] on input "Tasman" at bounding box center [592, 65] width 325 height 18
click at [439, 63] on span "Search" at bounding box center [439, 65] width 7 height 11
click at [437, 61] on span "Search" at bounding box center [439, 65] width 7 height 11
click at [436, 65] on span "Search" at bounding box center [439, 65] width 7 height 11
click at [495, 66] on input "Tasman" at bounding box center [592, 65] width 325 height 18
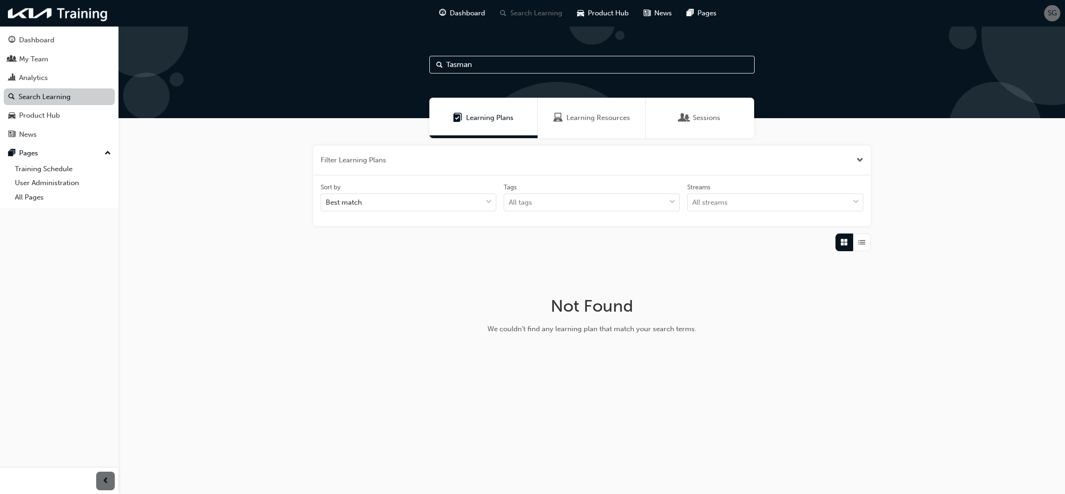
click at [44, 97] on link "Search Learning" at bounding box center [59, 96] width 111 height 17
click at [31, 78] on div "Analytics" at bounding box center [33, 78] width 29 height 11
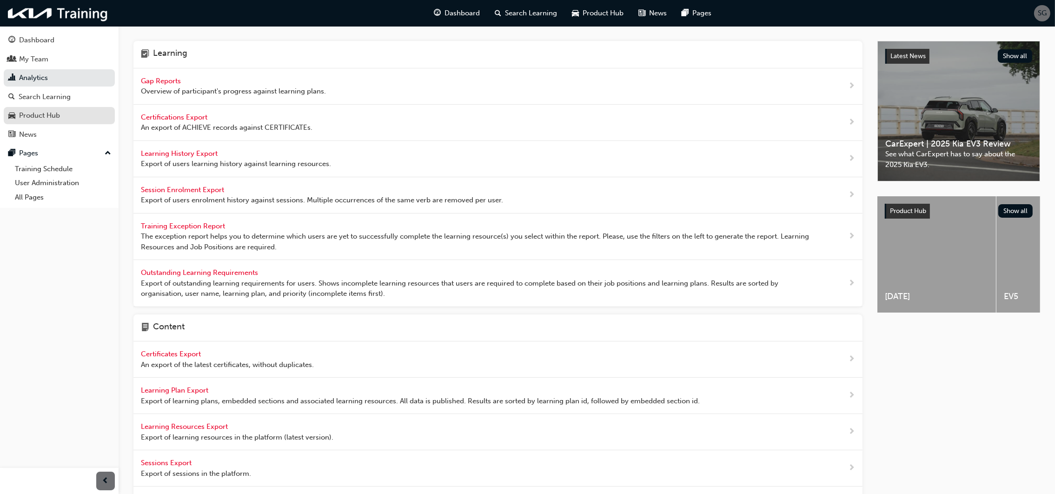
click at [44, 110] on div "Product Hub" at bounding box center [39, 115] width 41 height 11
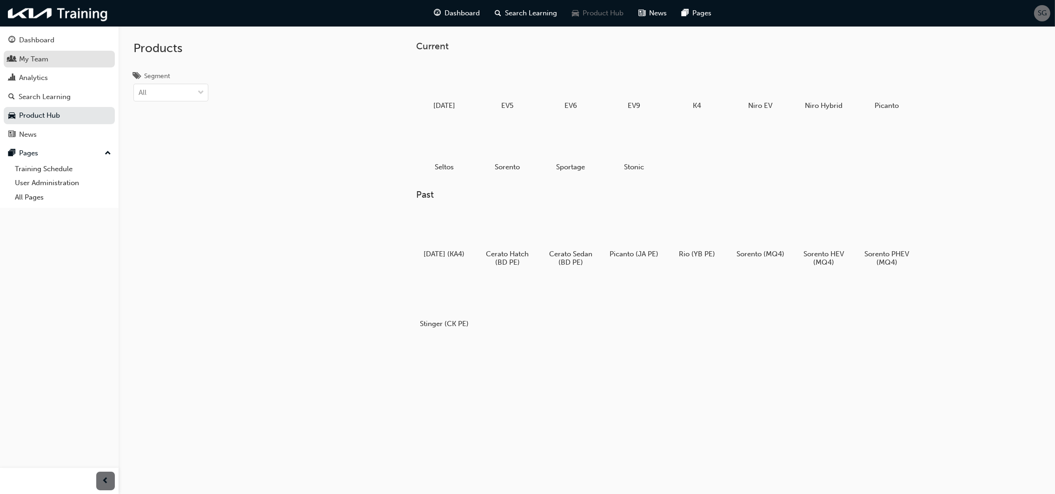
click at [32, 54] on div "My Team" at bounding box center [33, 59] width 29 height 11
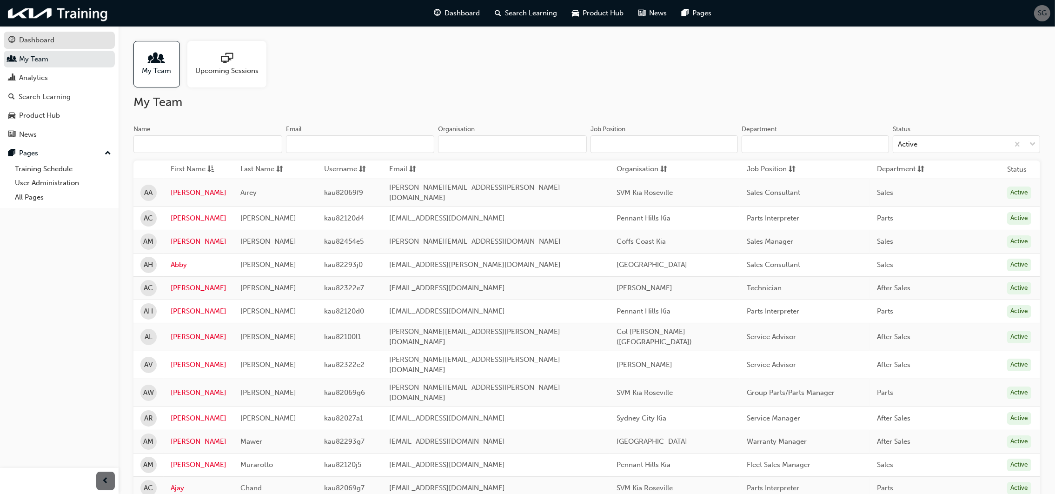
click at [29, 40] on div "Dashboard" at bounding box center [36, 40] width 35 height 11
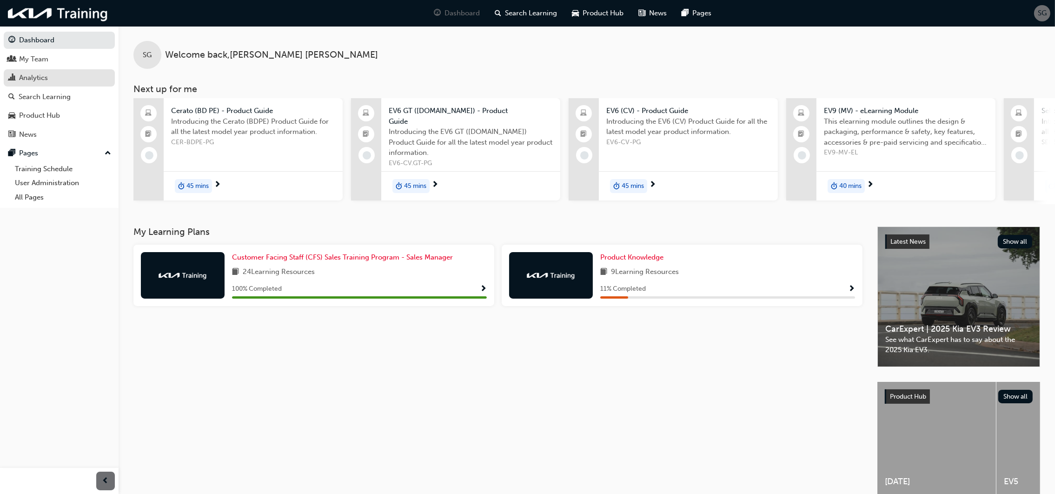
click at [41, 74] on div "Analytics" at bounding box center [33, 78] width 29 height 11
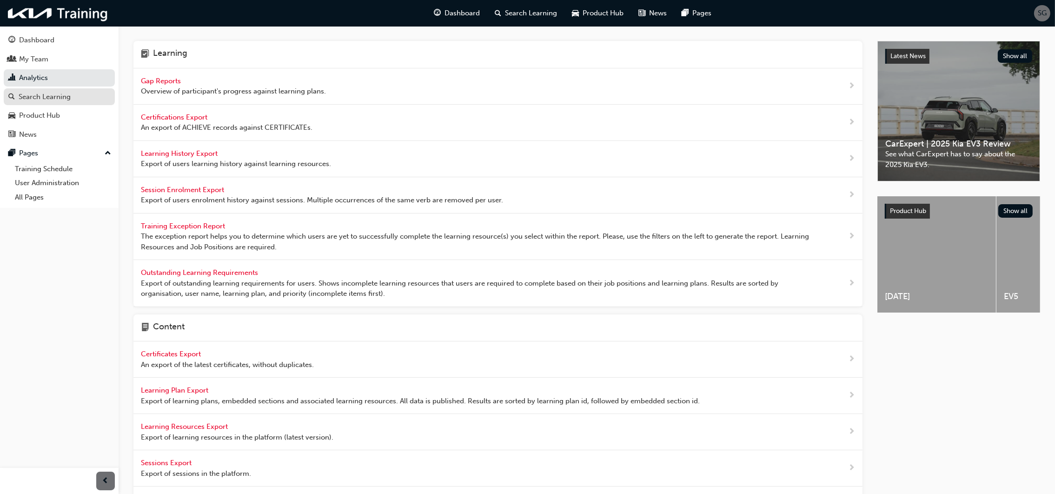
click at [39, 93] on div "Search Learning" at bounding box center [45, 97] width 52 height 11
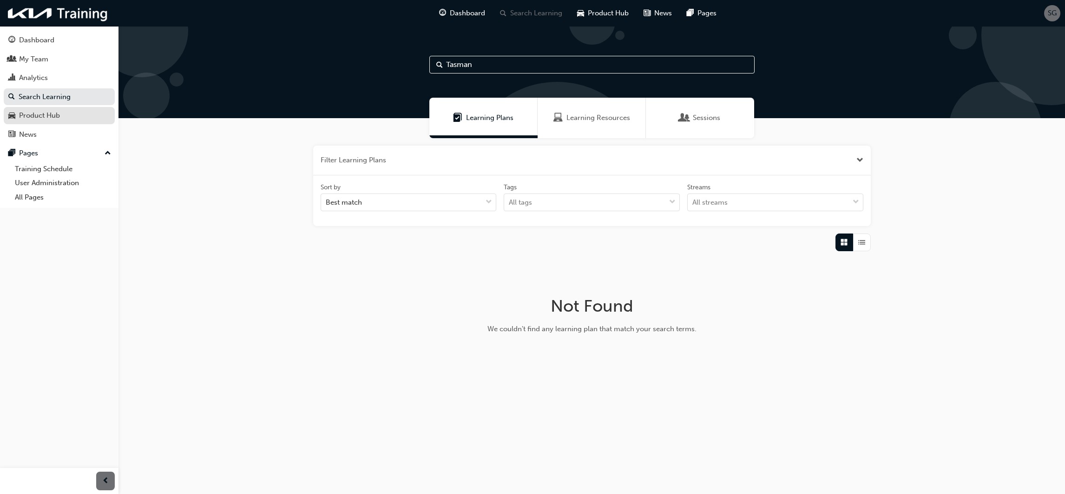
click at [41, 115] on div "Product Hub" at bounding box center [39, 115] width 41 height 11
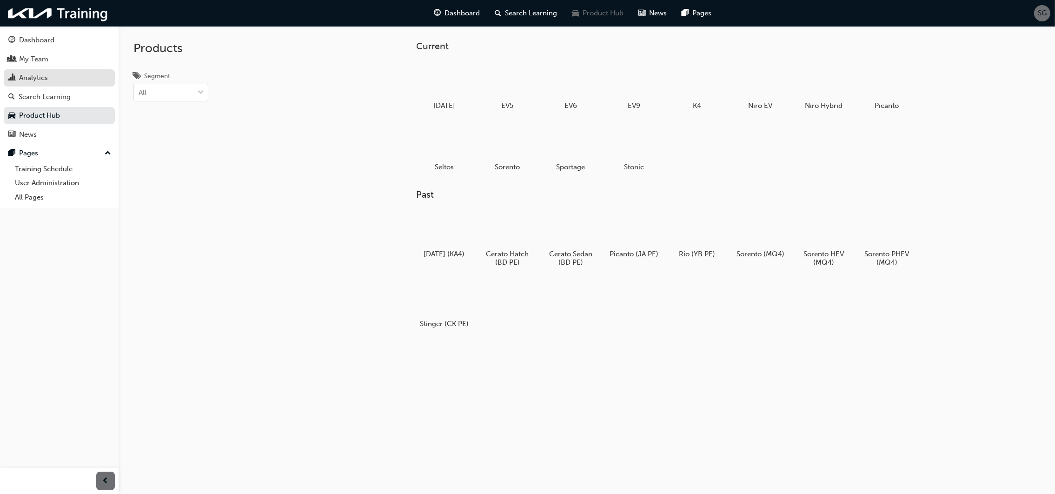
click at [35, 78] on div "Analytics" at bounding box center [33, 78] width 29 height 11
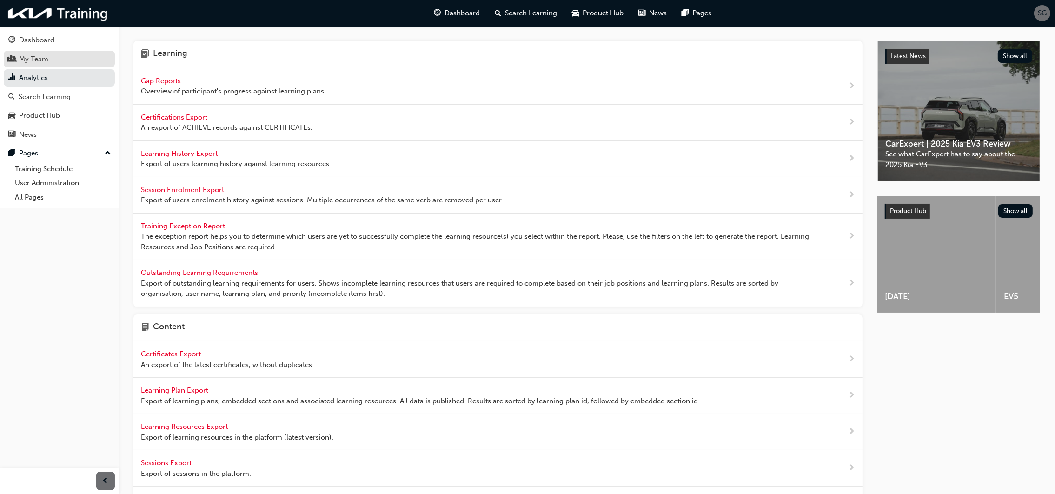
click at [30, 60] on div "My Team" at bounding box center [33, 59] width 29 height 11
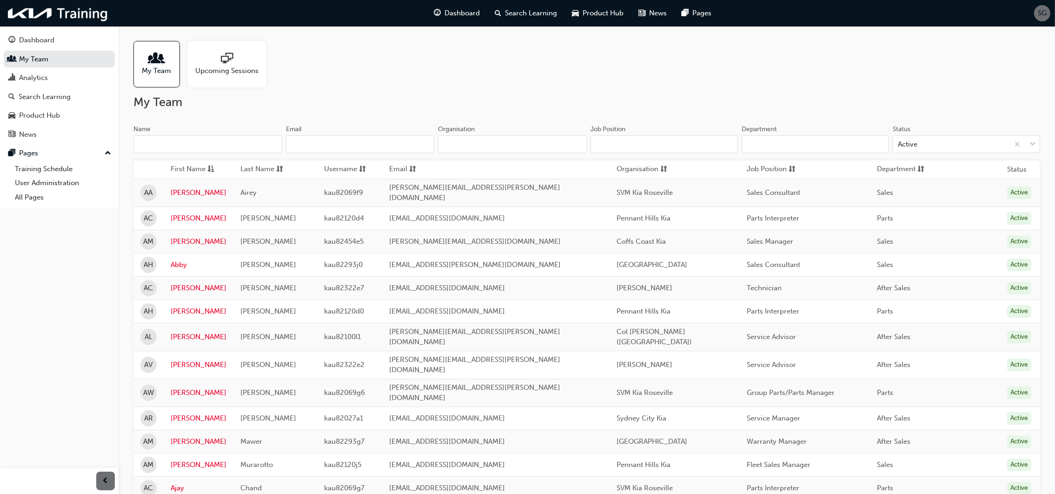
click at [218, 64] on div at bounding box center [226, 59] width 63 height 13
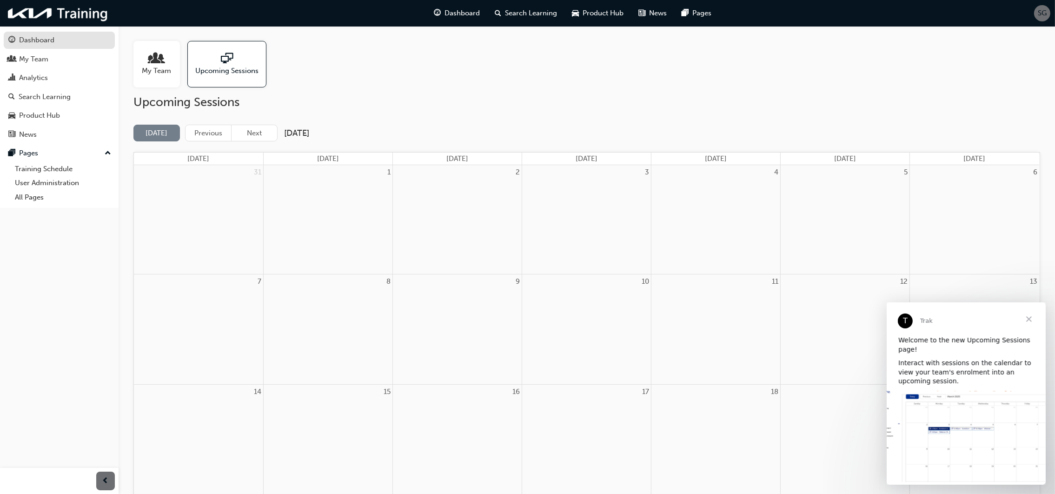
click at [33, 37] on div "Dashboard" at bounding box center [36, 40] width 35 height 11
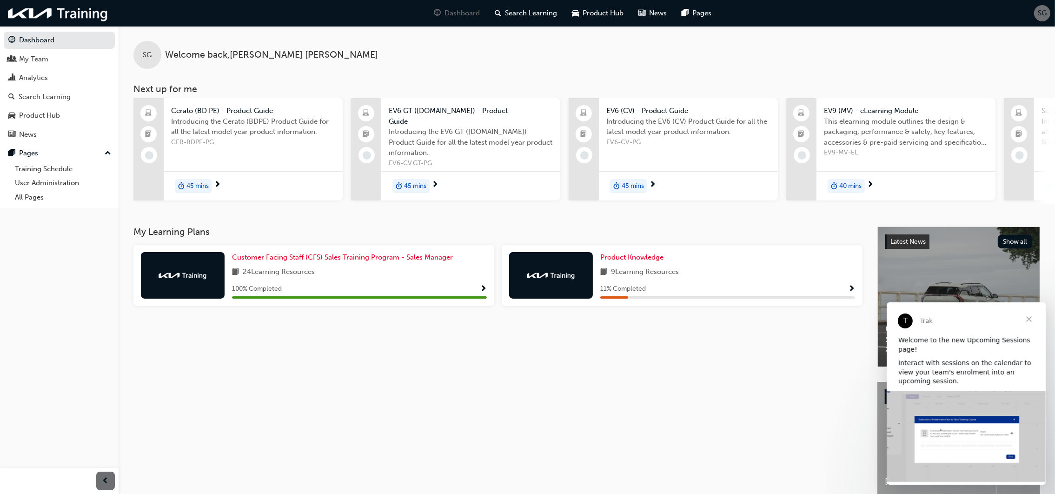
click at [403, 360] on div "My Learning Plans Customer Facing Staff (CFS) Sales Training Program - Sales Ma…" at bounding box center [505, 370] width 744 height 288
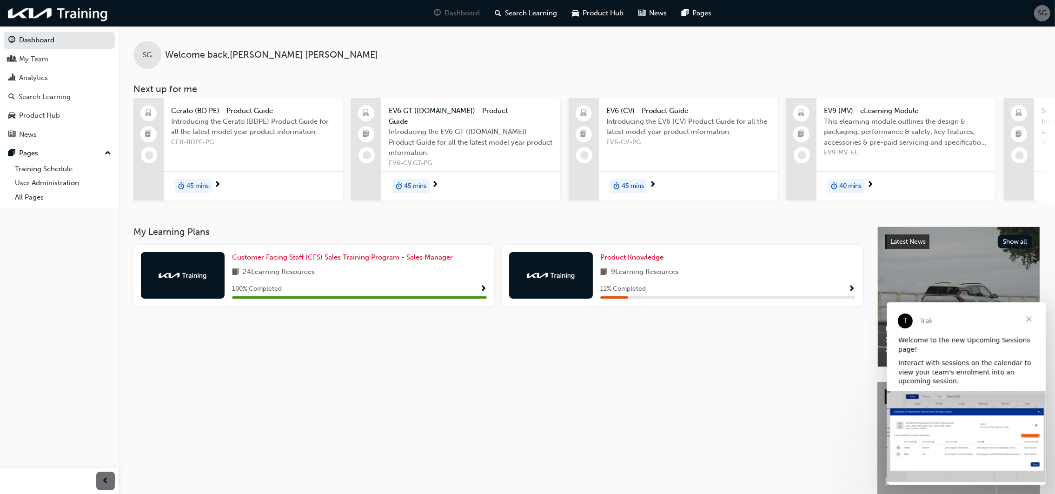
click at [520, 423] on div "My Learning Plans Customer Facing Staff (CFS) Sales Training Program - Sales Ma…" at bounding box center [505, 370] width 744 height 288
click at [285, 376] on div "My Learning Plans Customer Facing Staff (CFS) Sales Training Program - Sales Ma…" at bounding box center [505, 370] width 744 height 288
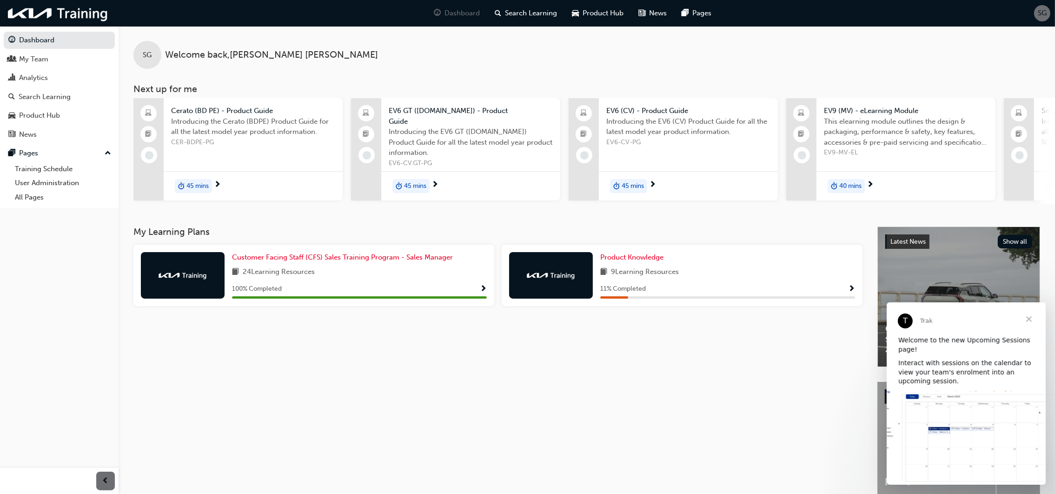
click at [331, 397] on div "My Learning Plans Customer Facing Staff (CFS) Sales Training Program - Sales Ma…" at bounding box center [505, 370] width 744 height 288
click at [517, 16] on span "Search Learning" at bounding box center [531, 13] width 52 height 11
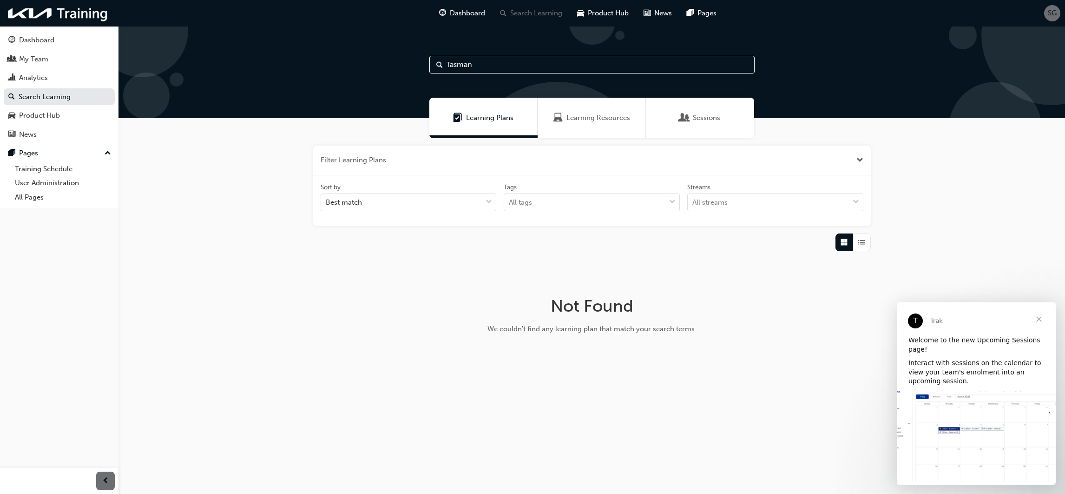
click at [436, 63] on span "Search" at bounding box center [439, 65] width 7 height 11
click at [438, 63] on span "Search" at bounding box center [439, 65] width 7 height 11
click at [456, 65] on input "Tasman" at bounding box center [592, 65] width 325 height 18
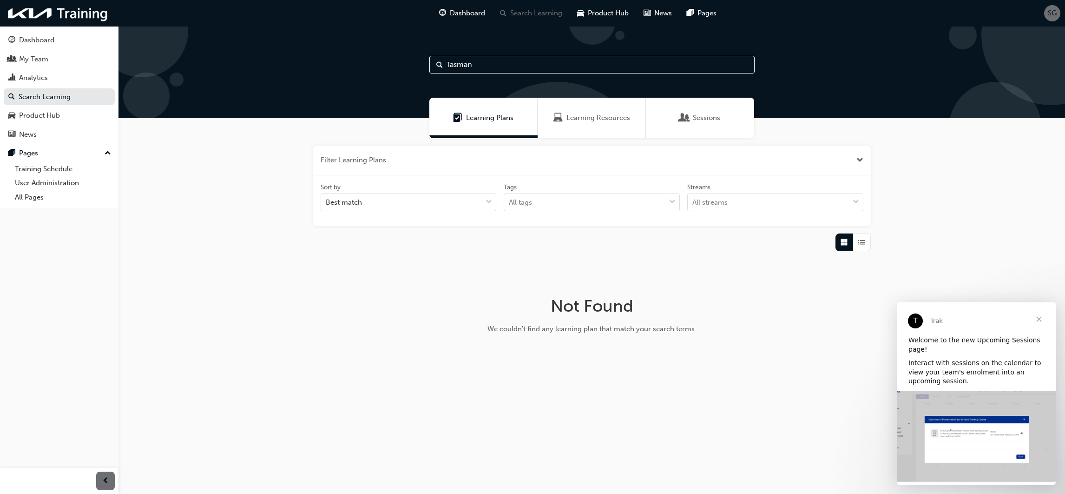
click at [476, 66] on input "Tasman" at bounding box center [592, 65] width 325 height 18
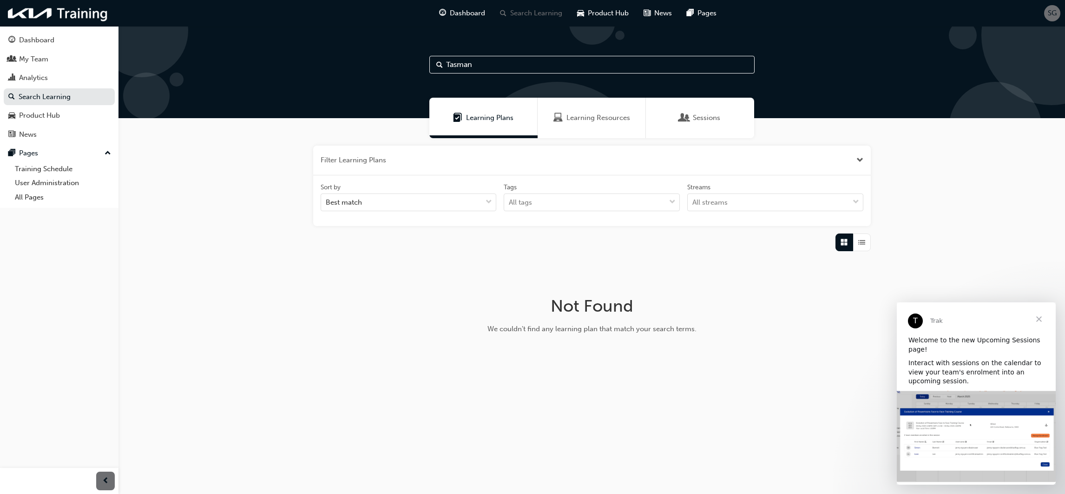
click at [475, 68] on input "Tasman" at bounding box center [592, 65] width 325 height 18
click at [1039, 320] on span "Close" at bounding box center [1039, 318] width 33 height 33
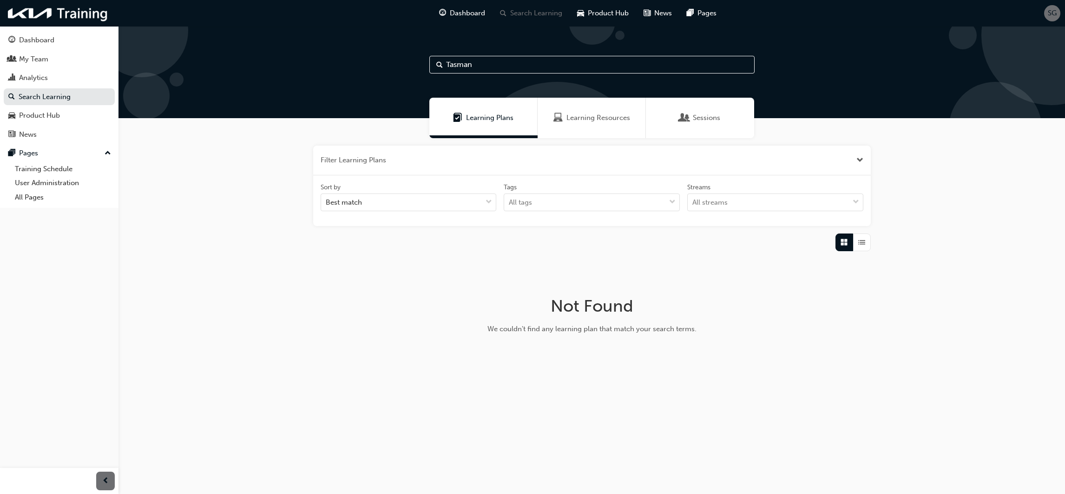
click at [904, 345] on div "Filter Learning Plans Sort by Best match Tags All tags Streams All streams Not …" at bounding box center [592, 258] width 947 height 241
